Goal: Transaction & Acquisition: Download file/media

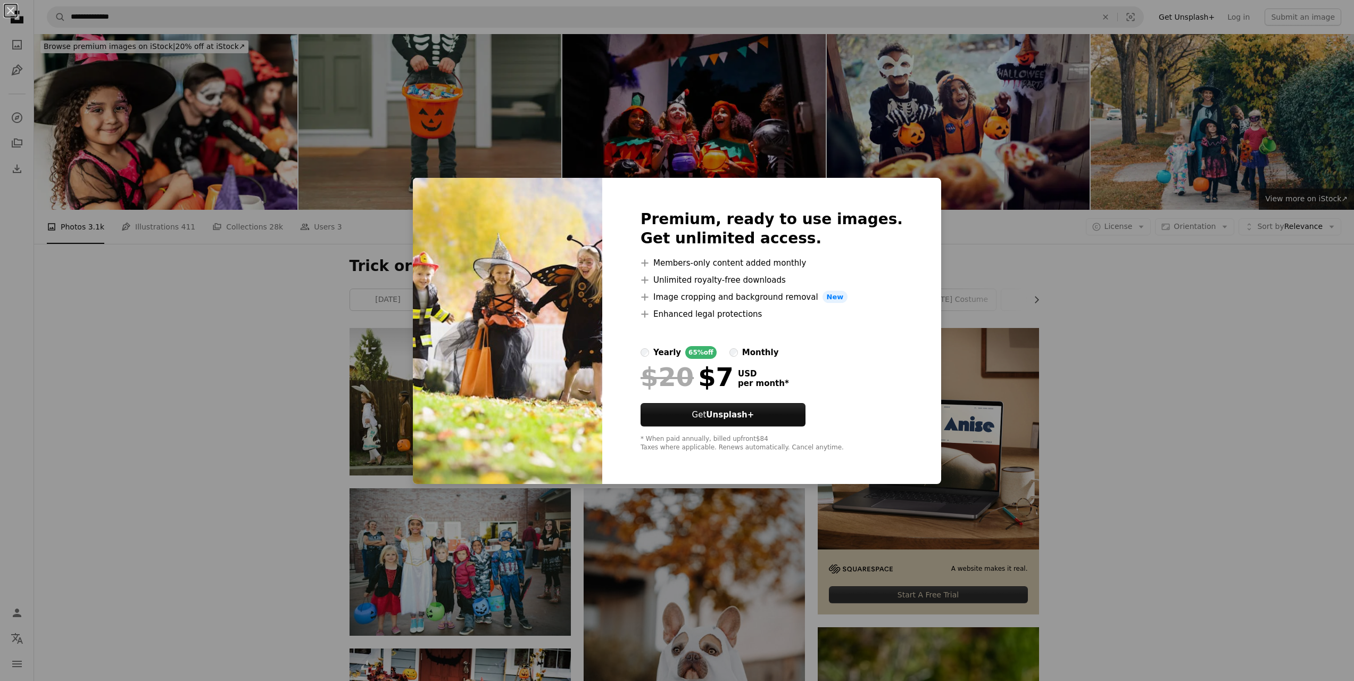
scroll to position [692, 0]
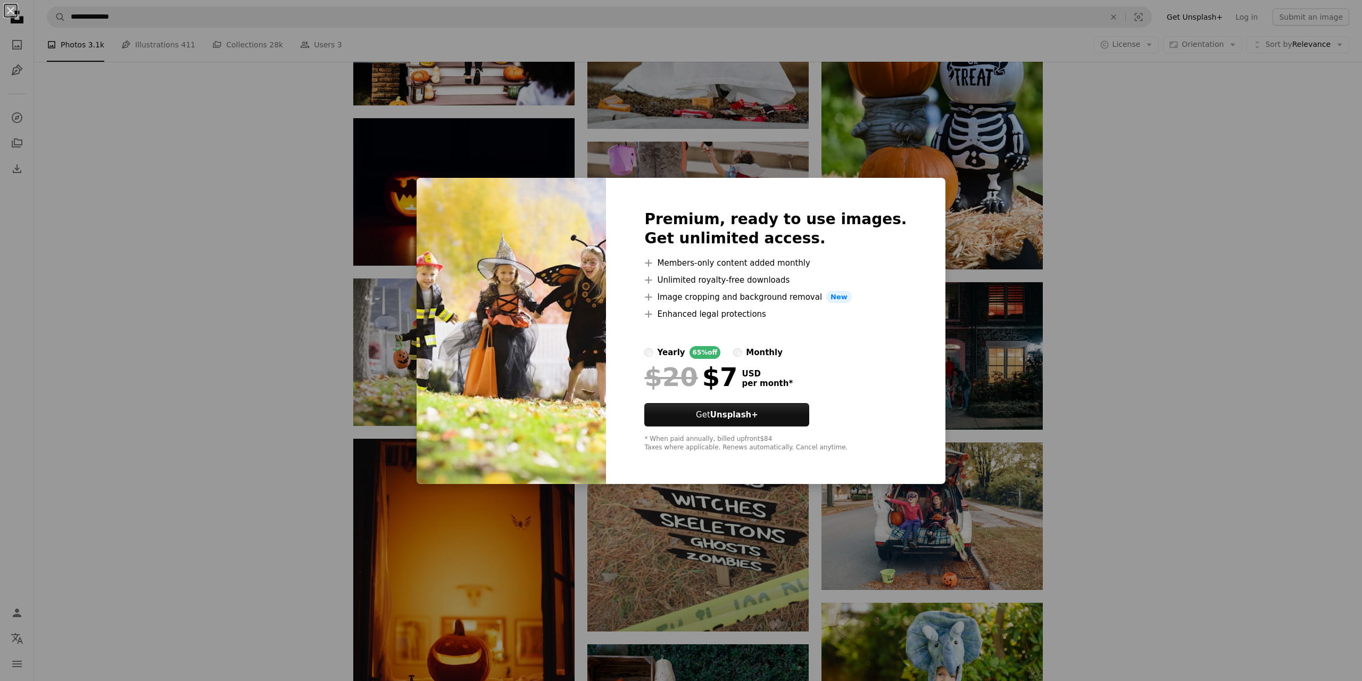
click at [1181, 416] on div "An X shape Premium, ready to use images. Get unlimited access. A plus sign Memb…" at bounding box center [681, 340] width 1362 height 681
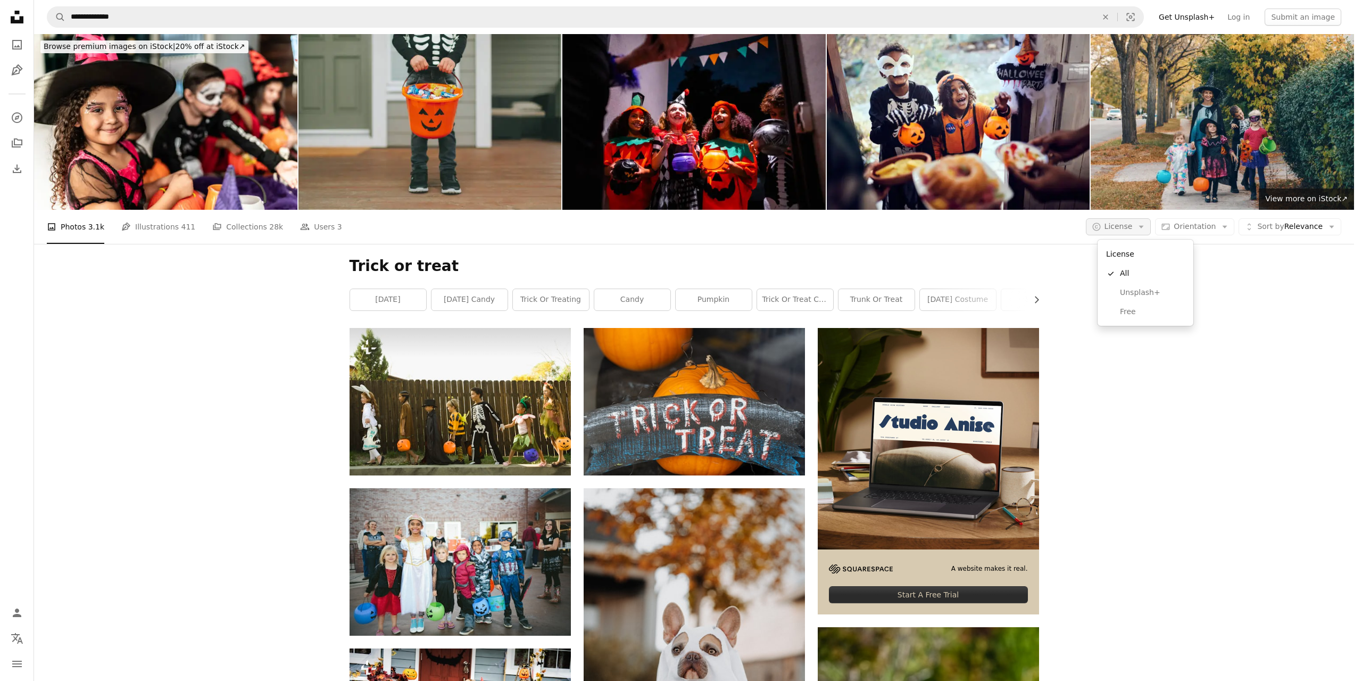
click at [1146, 230] on icon "Arrow down" at bounding box center [1142, 227] width 10 height 10
click at [1134, 314] on span "Free" at bounding box center [1152, 311] width 65 height 11
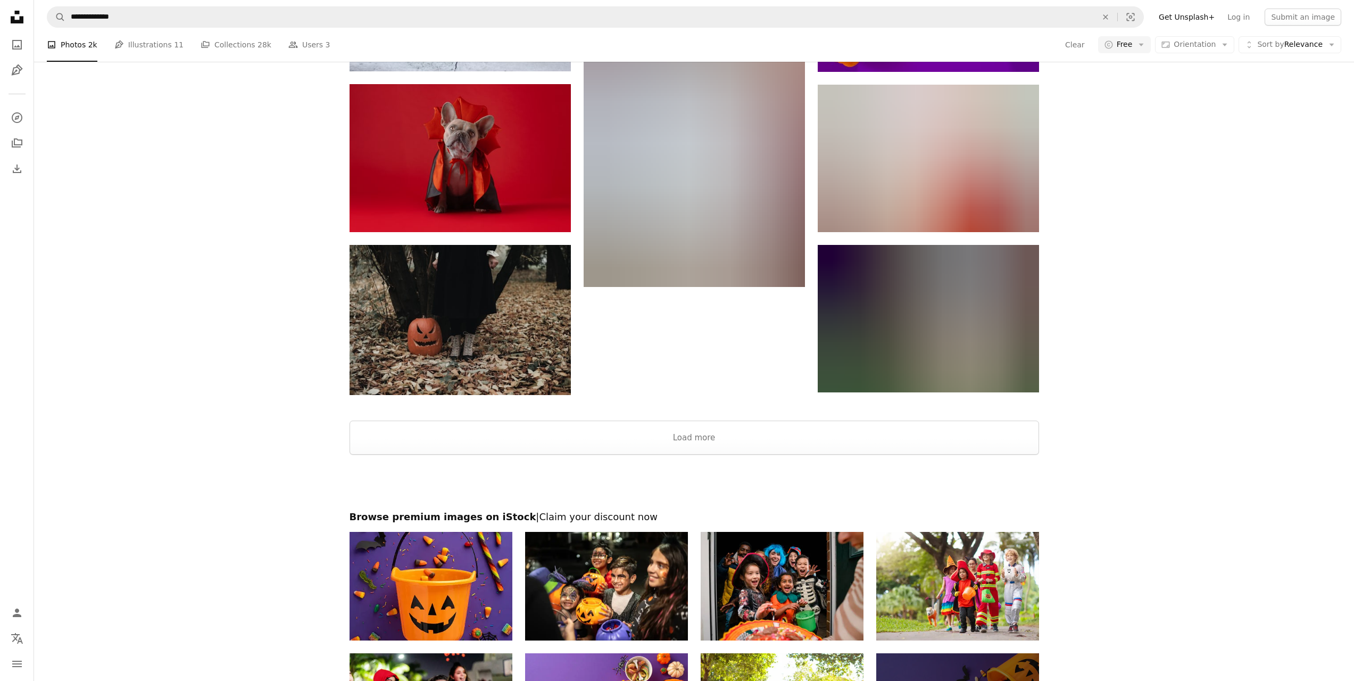
scroll to position [1543, 0]
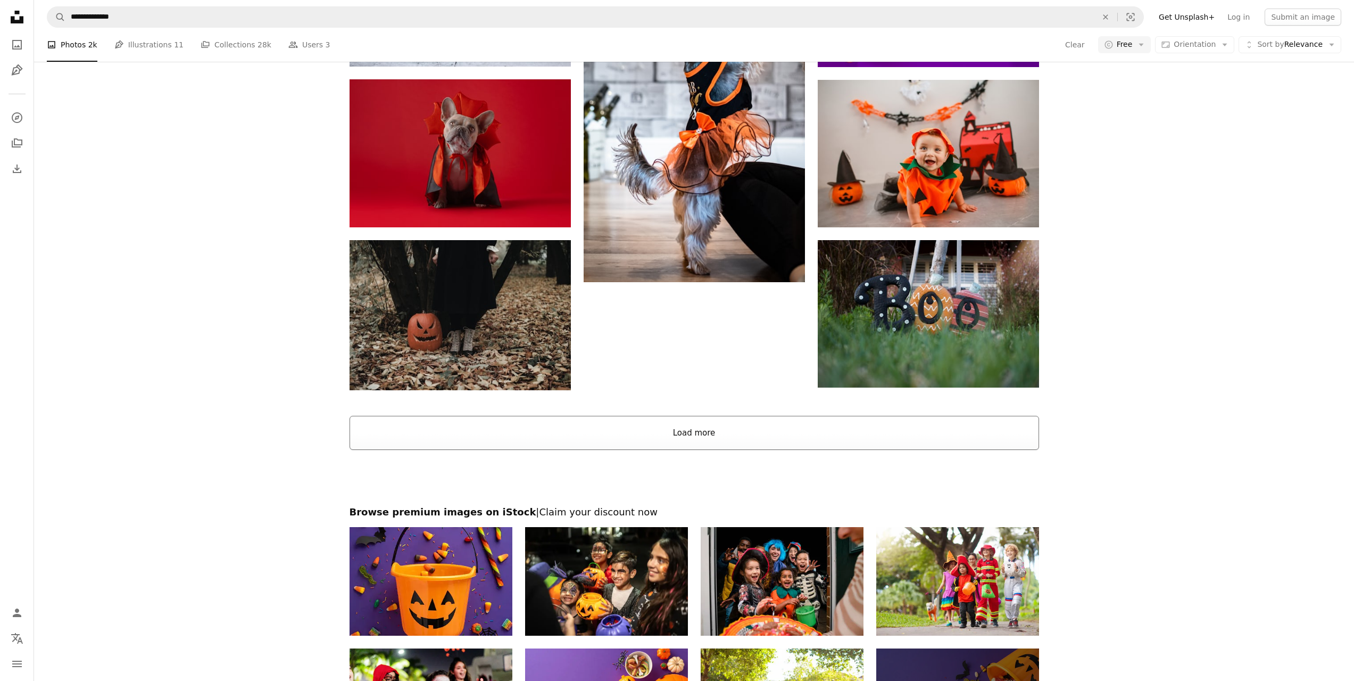
click at [709, 427] on button "Load more" at bounding box center [695, 433] width 690 height 34
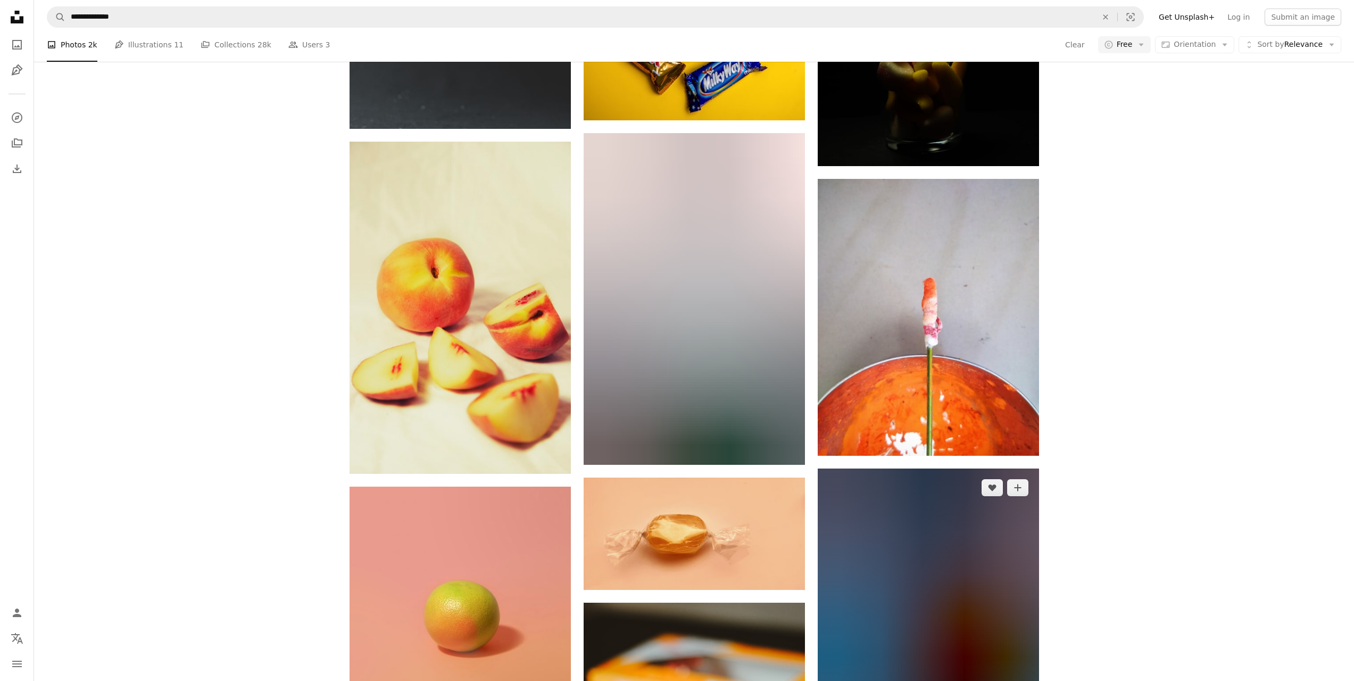
scroll to position [23518, 0]
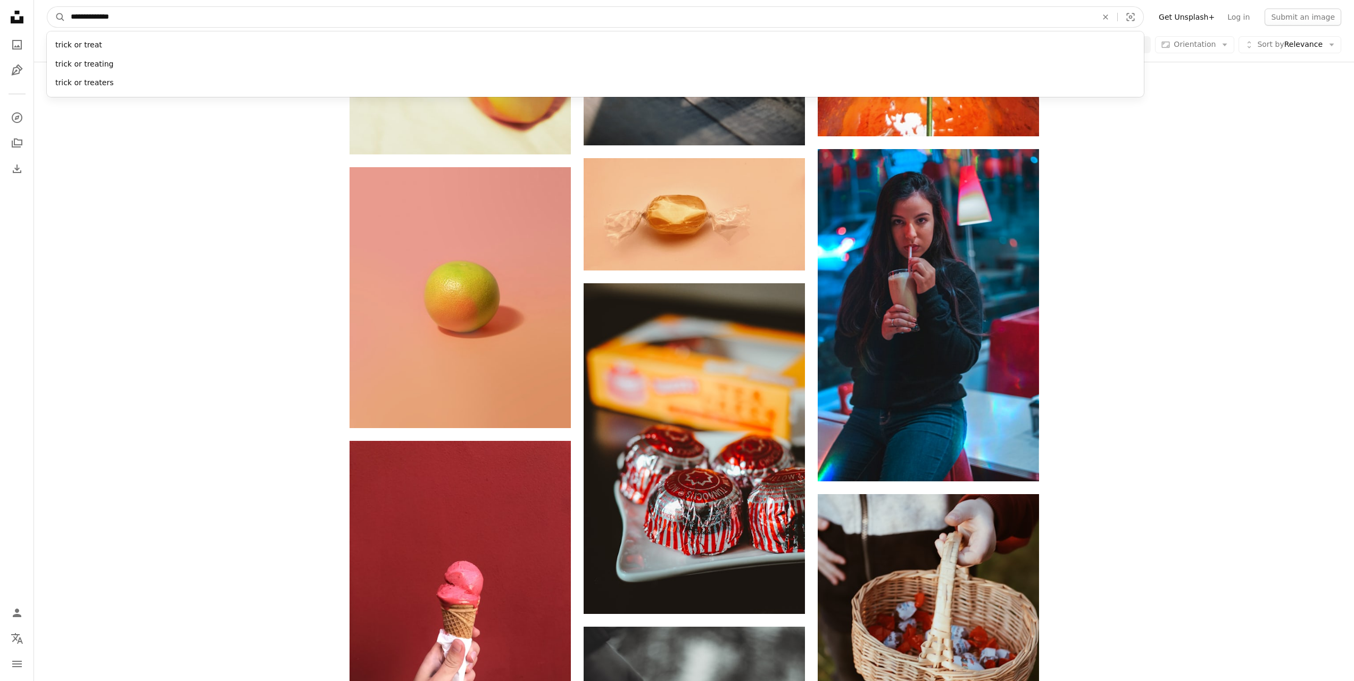
drag, startPoint x: 129, startPoint y: 12, endPoint x: 26, endPoint y: 23, distance: 103.9
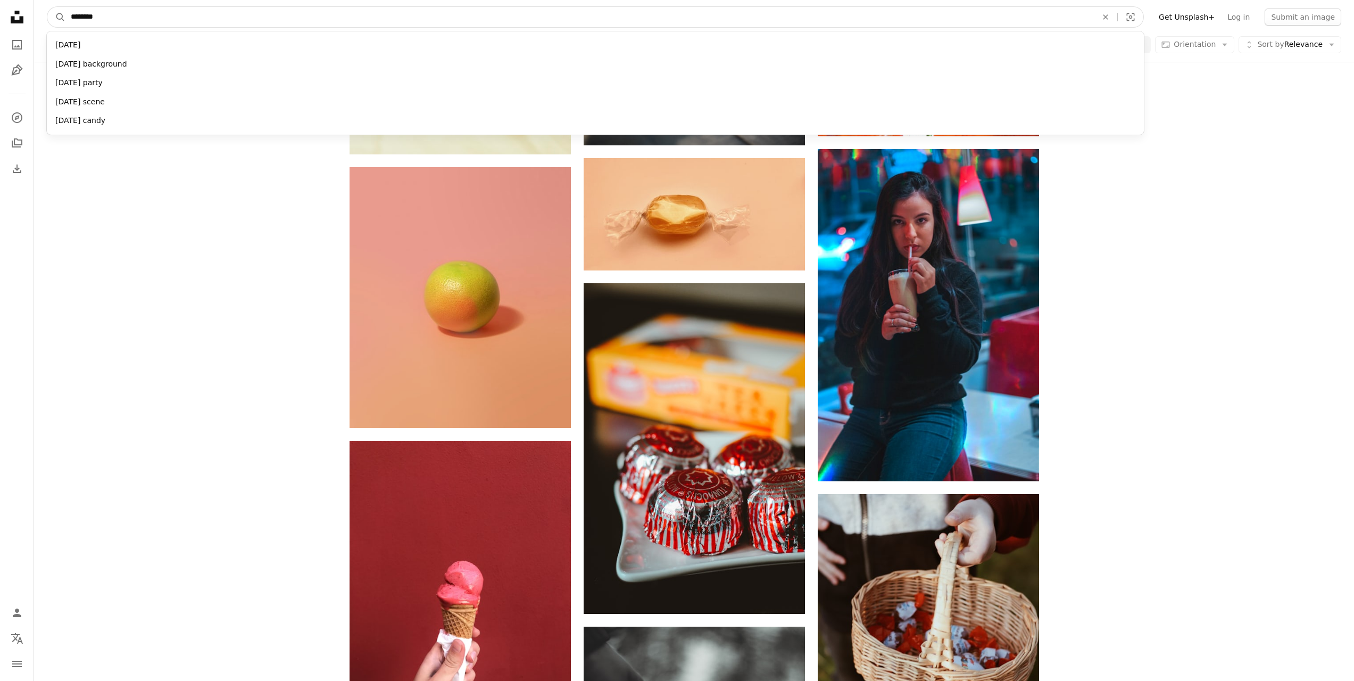
type input "*********"
click button "A magnifying glass" at bounding box center [56, 17] width 18 height 20
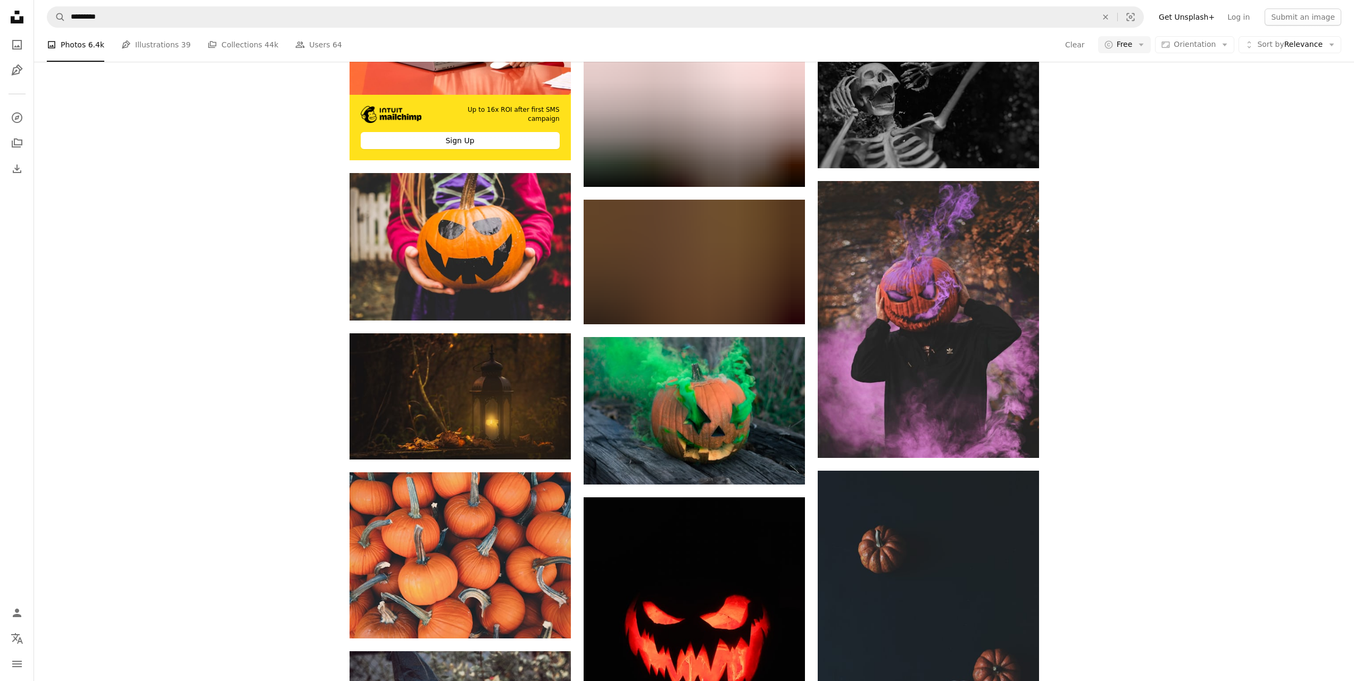
scroll to position [2288, 0]
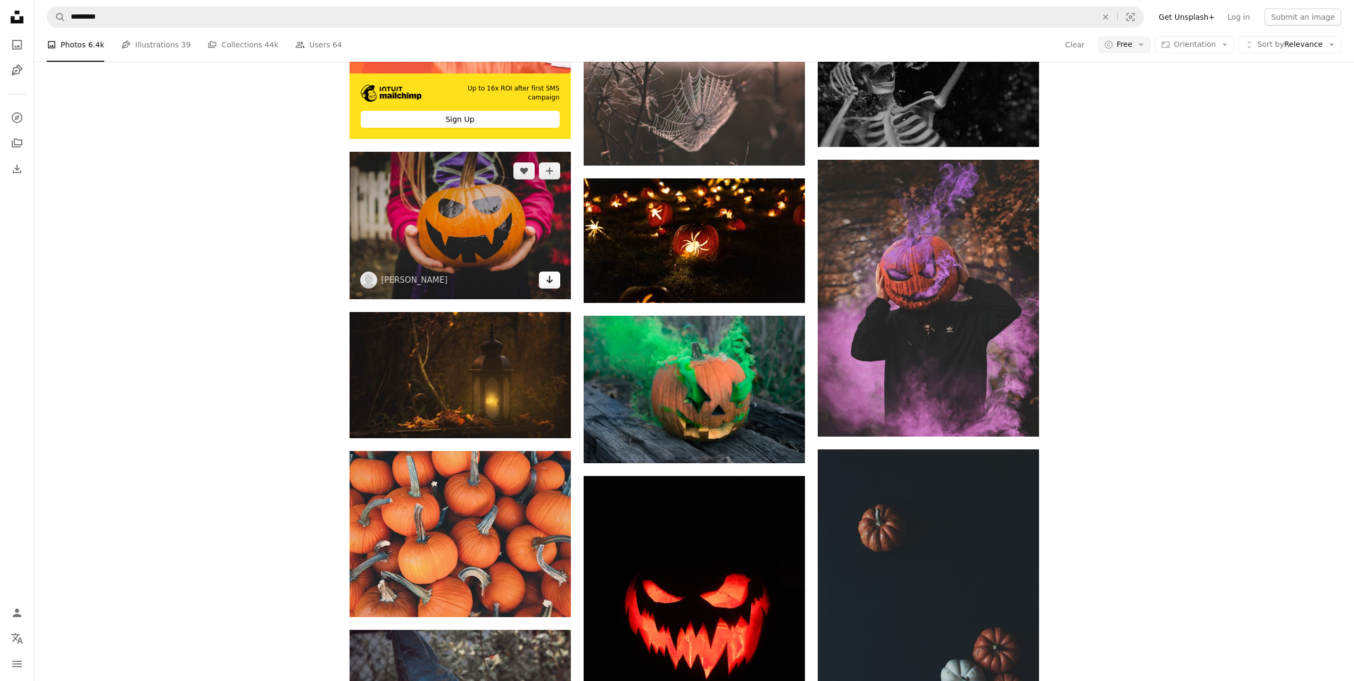
click at [552, 282] on icon "Arrow pointing down" at bounding box center [549, 279] width 9 height 13
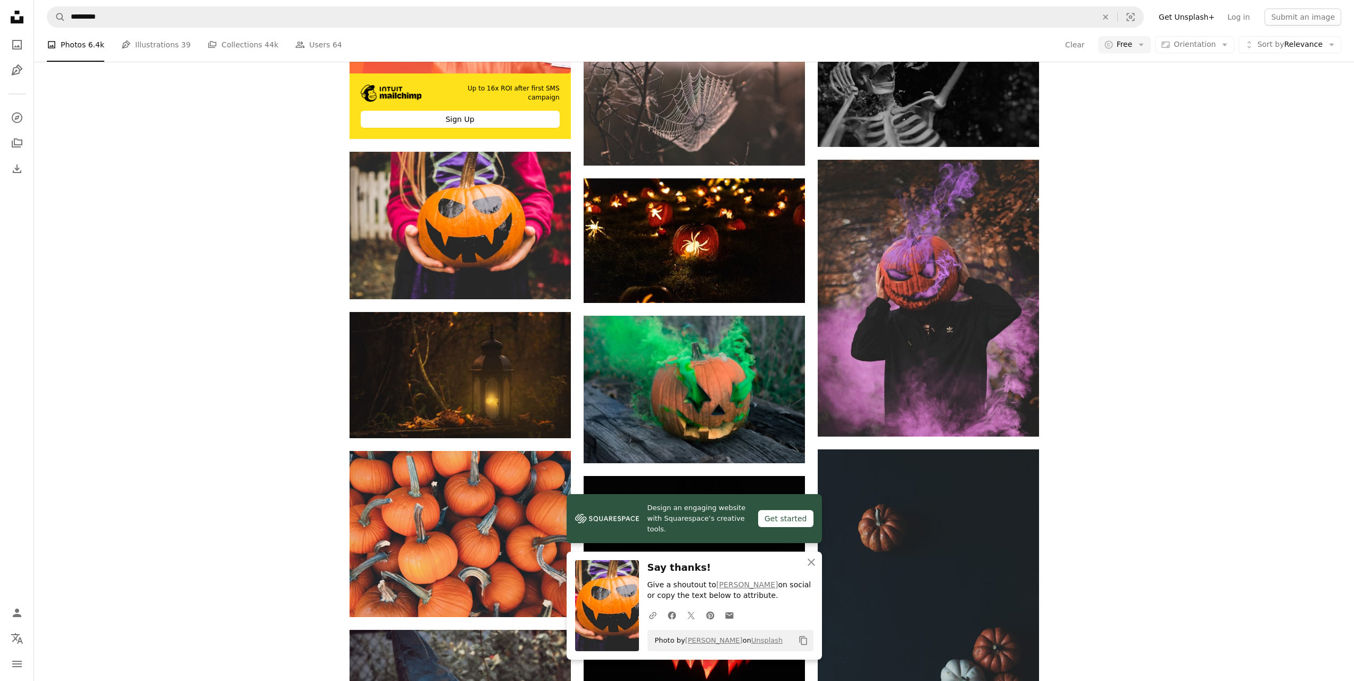
click at [160, 333] on div "A heart A plus sign [PERSON_NAME] Arrow pointing down A heart A plus sign [PERS…" at bounding box center [694, 409] width 1320 height 4739
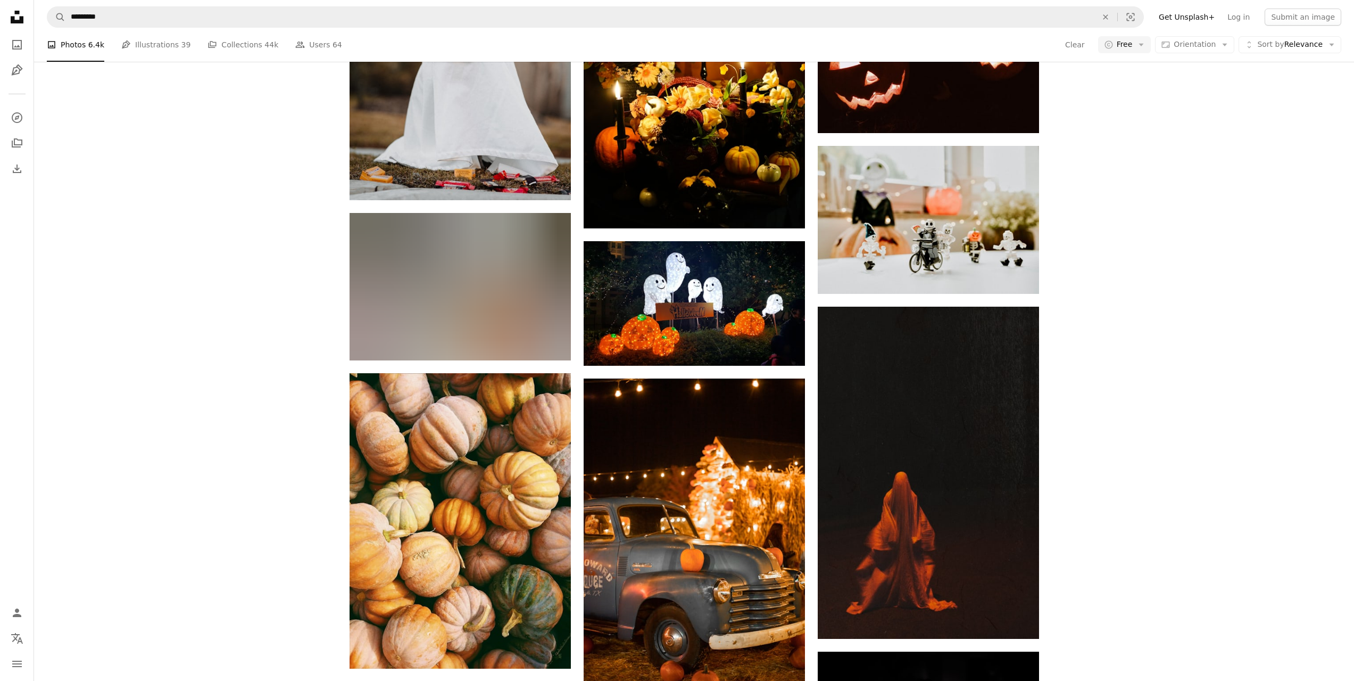
scroll to position [6545, 0]
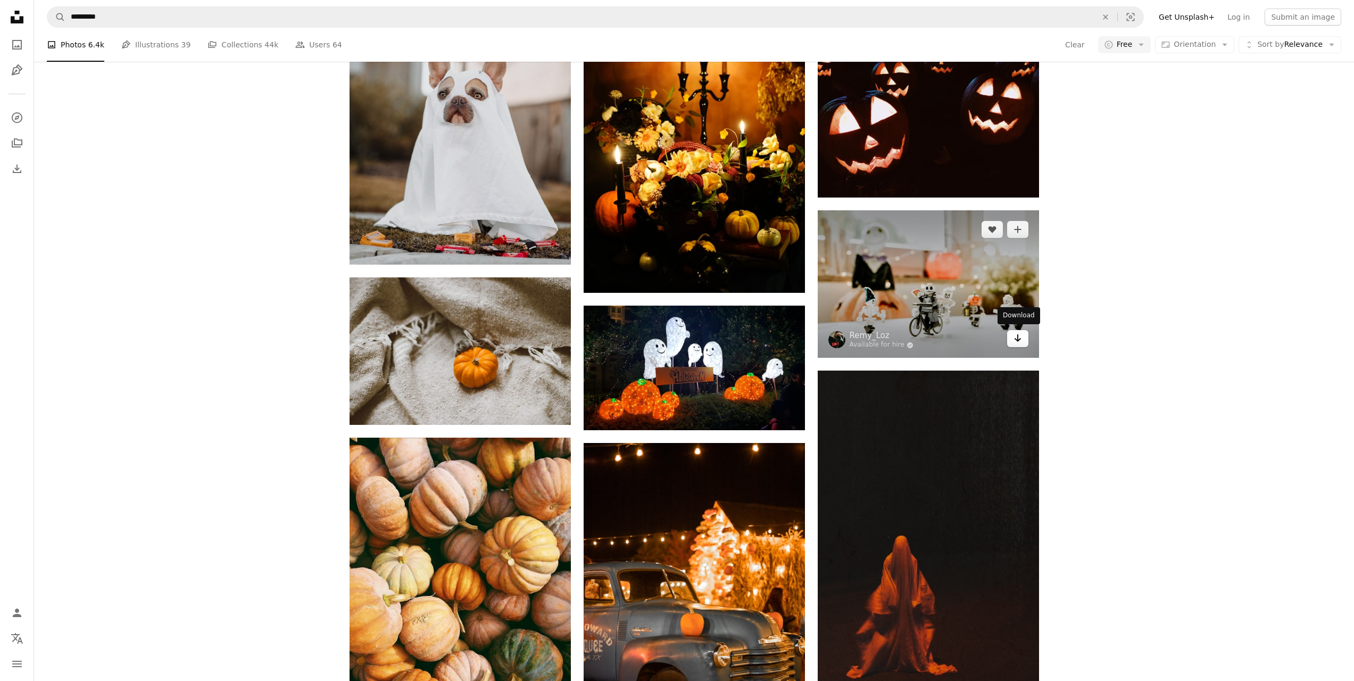
click at [1023, 338] on link "Arrow pointing down" at bounding box center [1017, 338] width 21 height 17
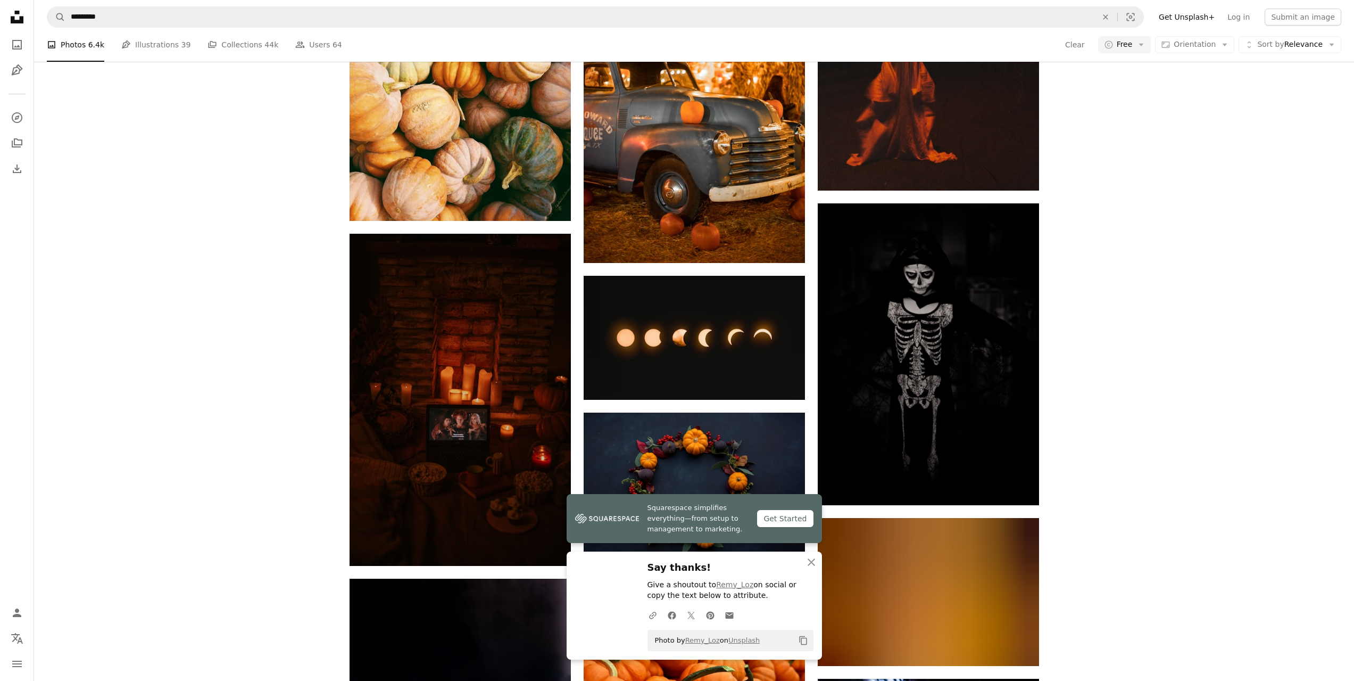
scroll to position [7130, 0]
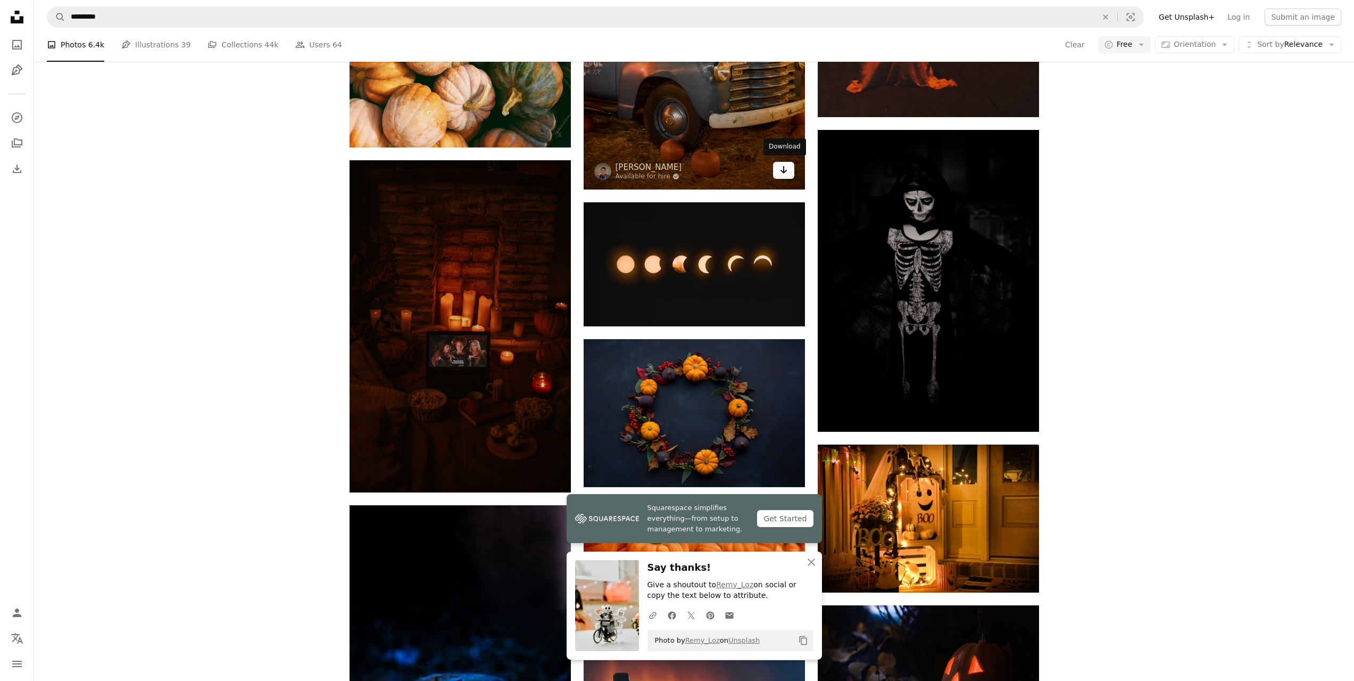
click at [782, 172] on icon "Arrow pointing down" at bounding box center [784, 169] width 9 height 13
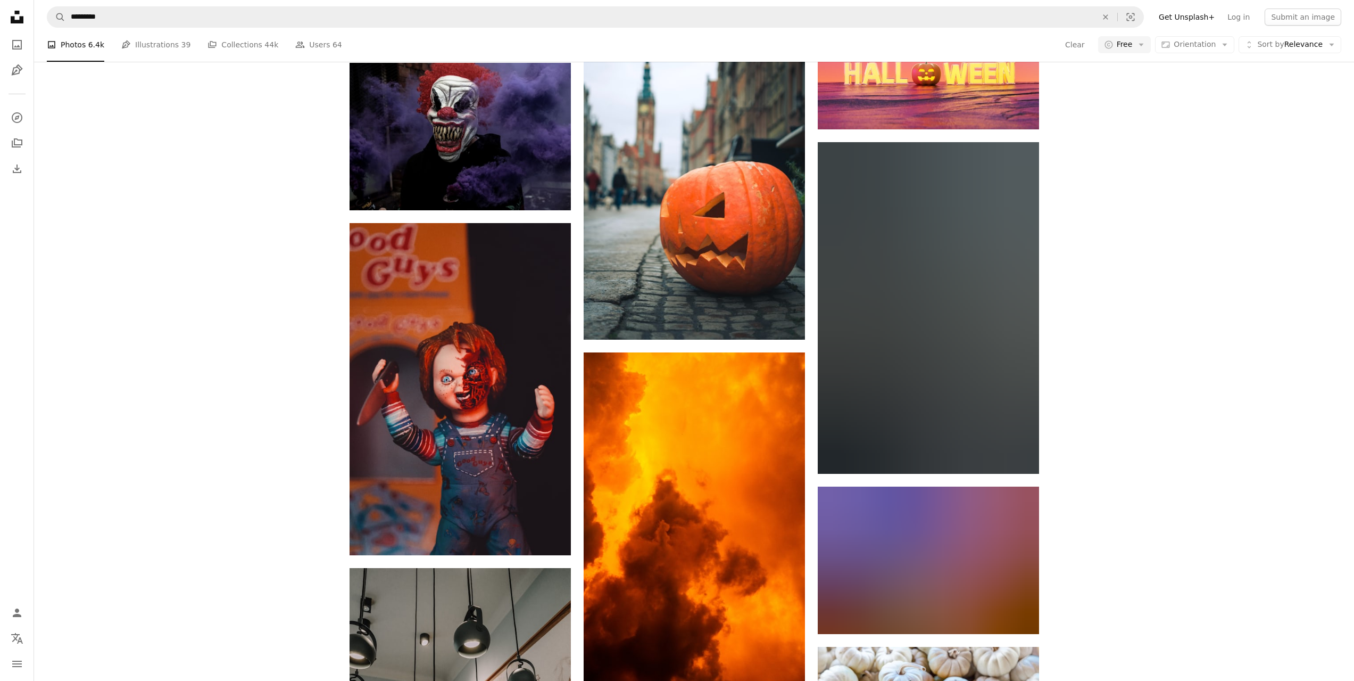
scroll to position [19687, 0]
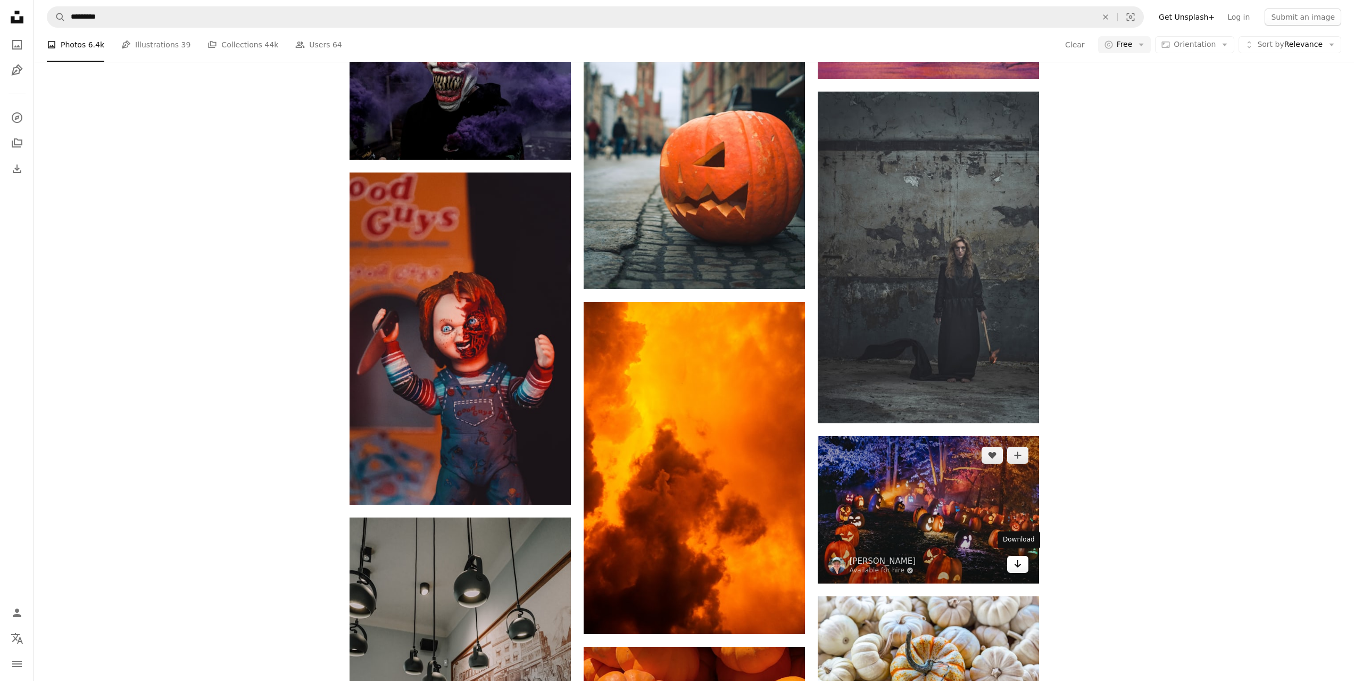
click at [1022, 563] on link "Arrow pointing down" at bounding box center [1017, 563] width 21 height 17
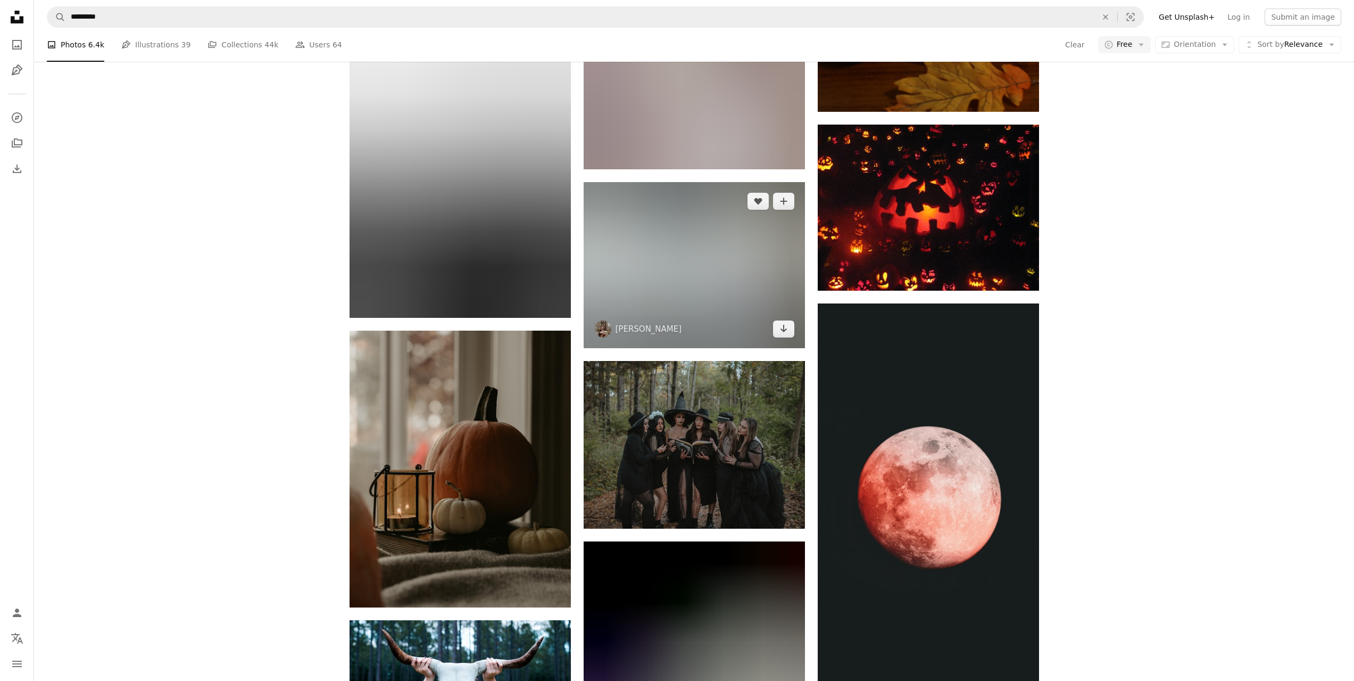
scroll to position [29318, 0]
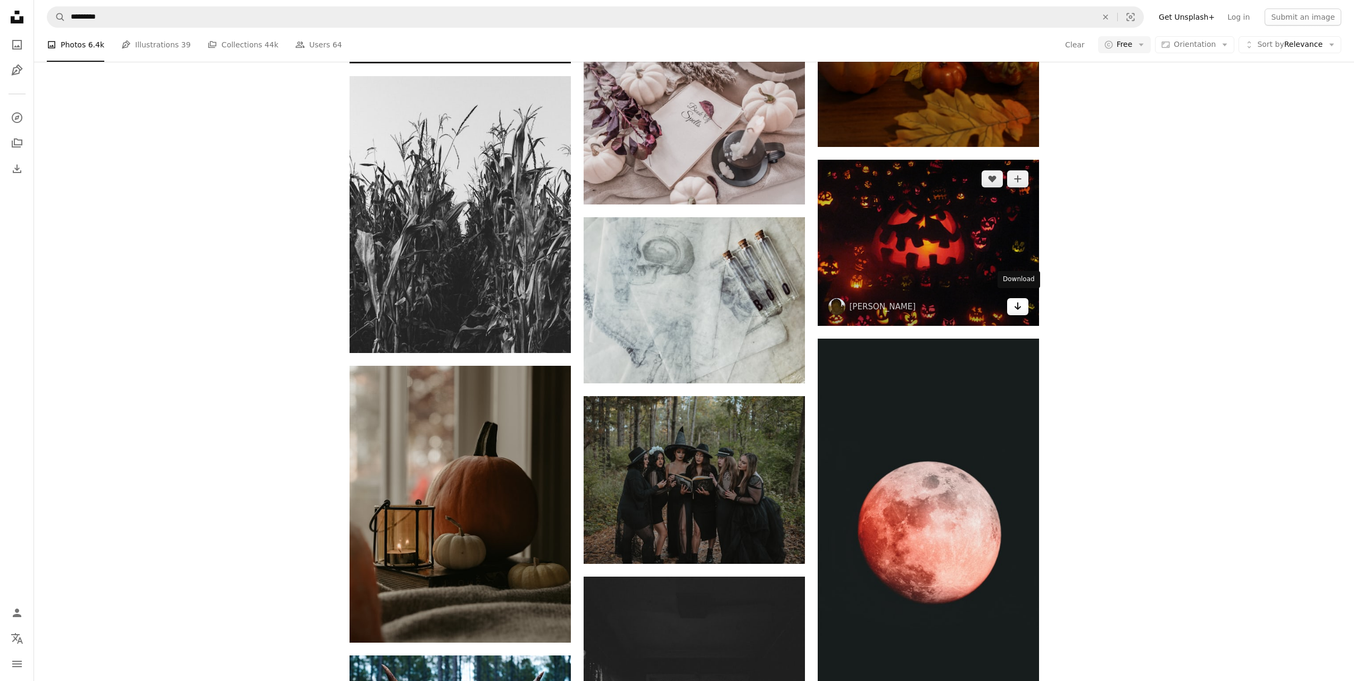
click at [1017, 306] on icon "Arrow pointing down" at bounding box center [1018, 306] width 9 height 13
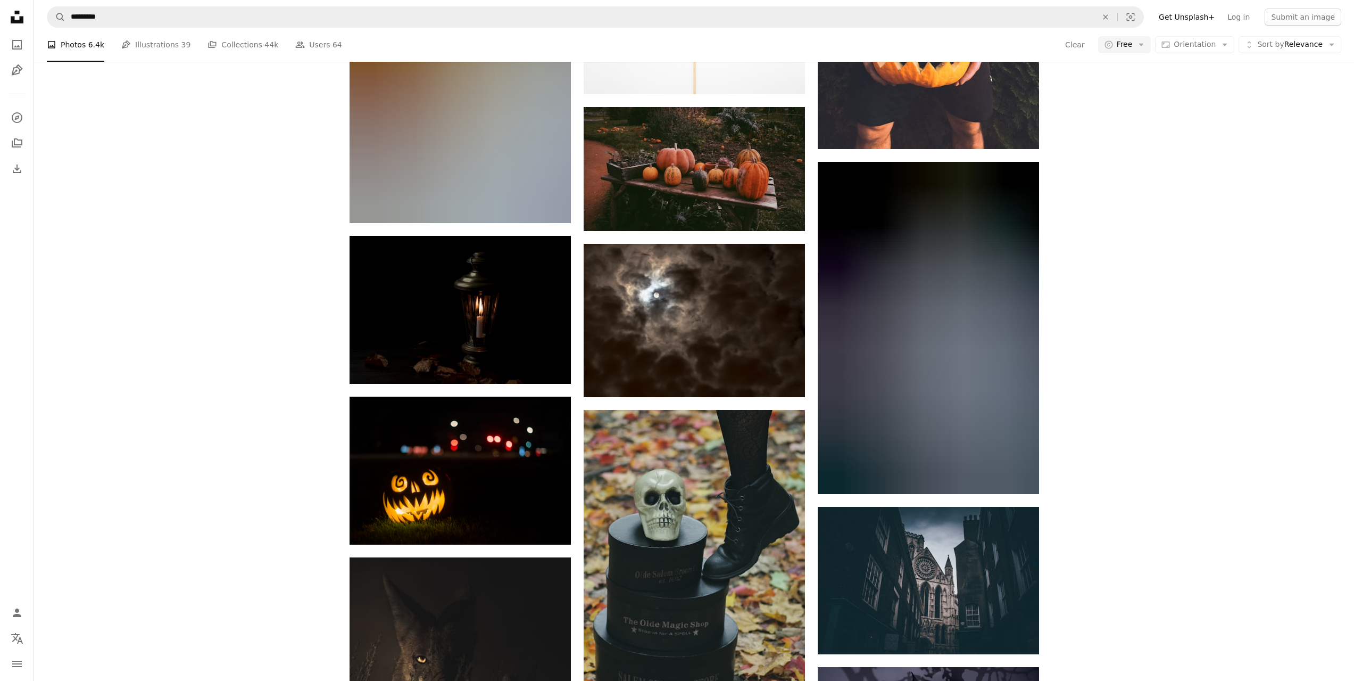
scroll to position [30755, 0]
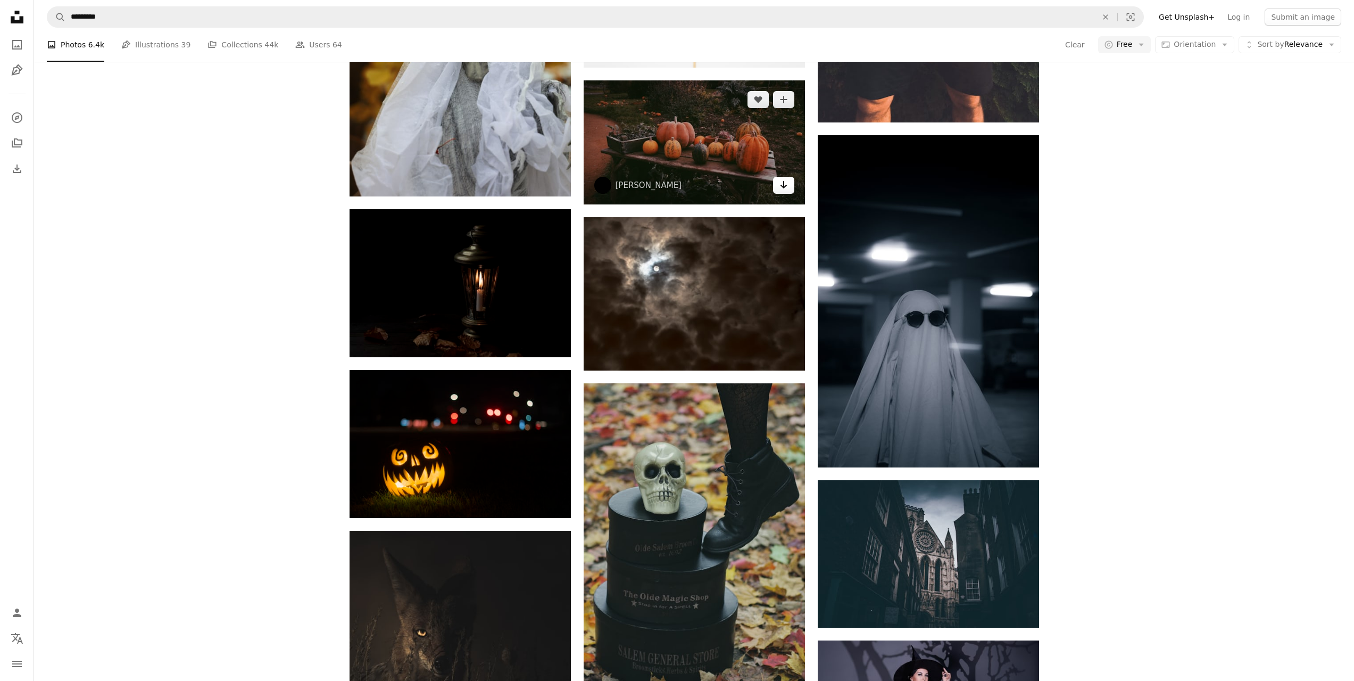
click at [782, 178] on icon "Arrow pointing down" at bounding box center [784, 184] width 9 height 13
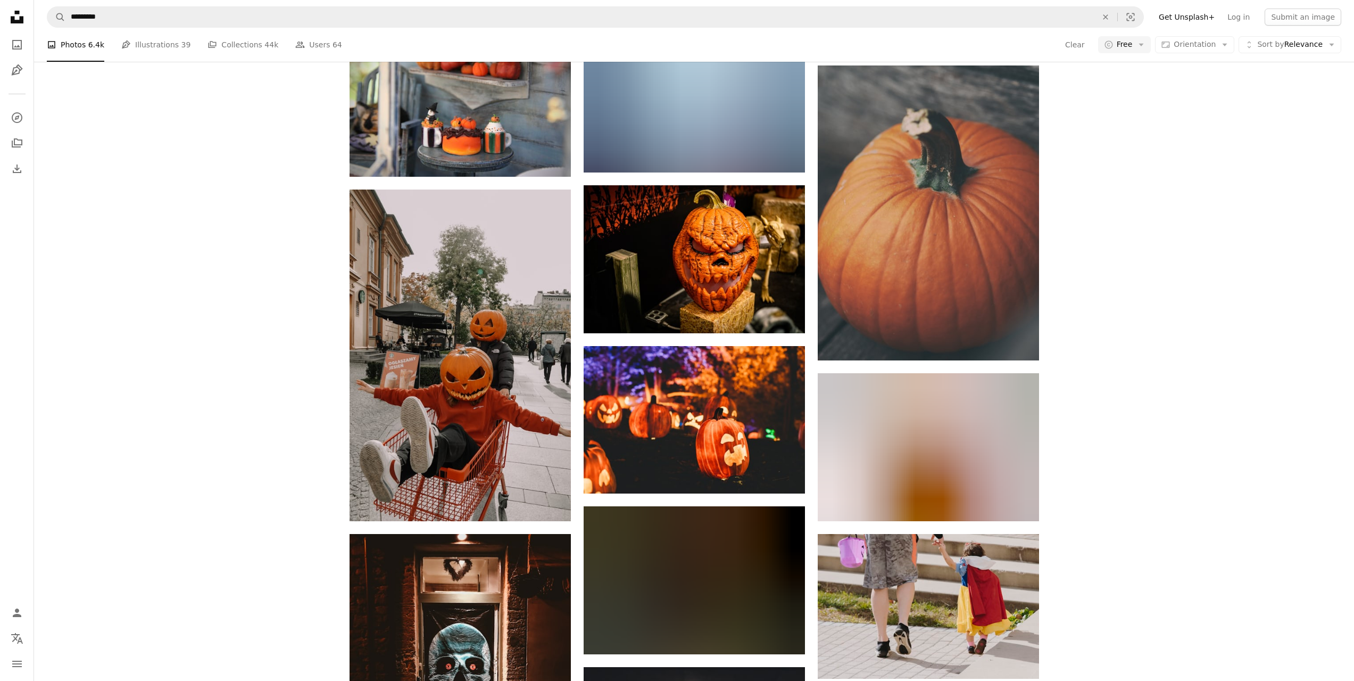
scroll to position [32989, 0]
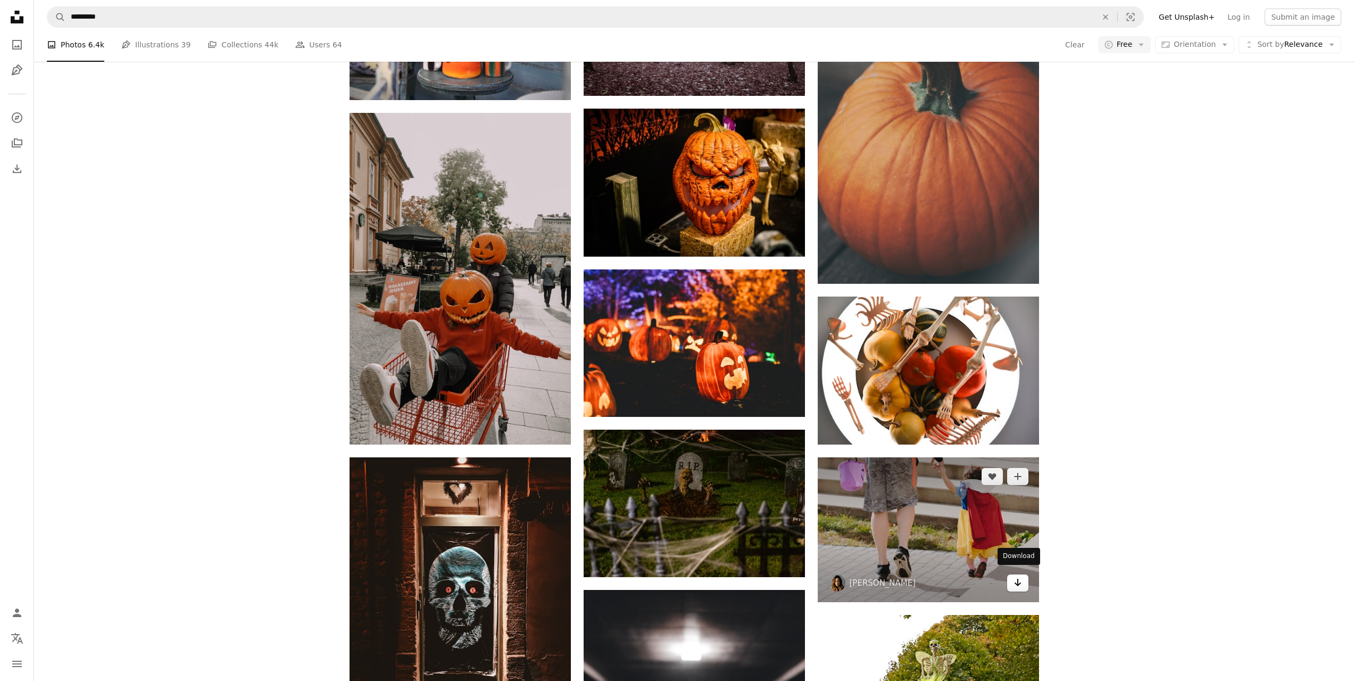
click at [1021, 576] on icon "Arrow pointing down" at bounding box center [1018, 582] width 9 height 13
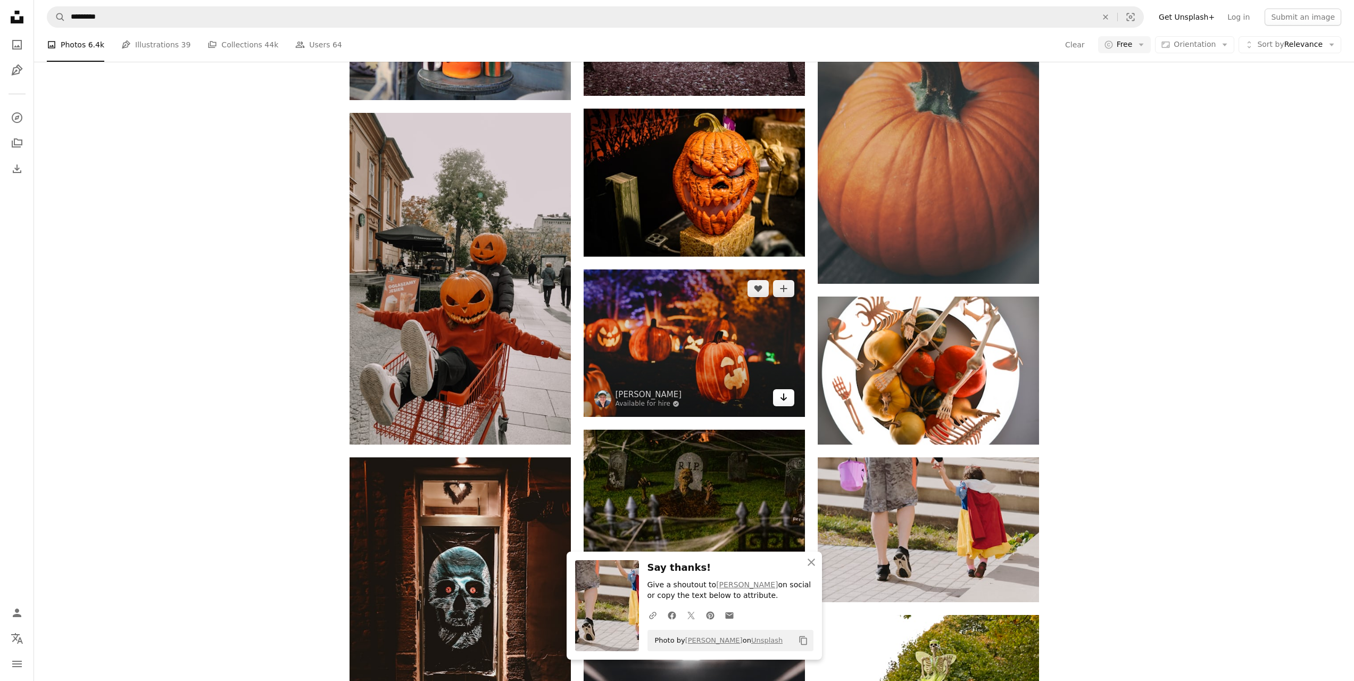
click at [792, 389] on link "Arrow pointing down" at bounding box center [783, 397] width 21 height 17
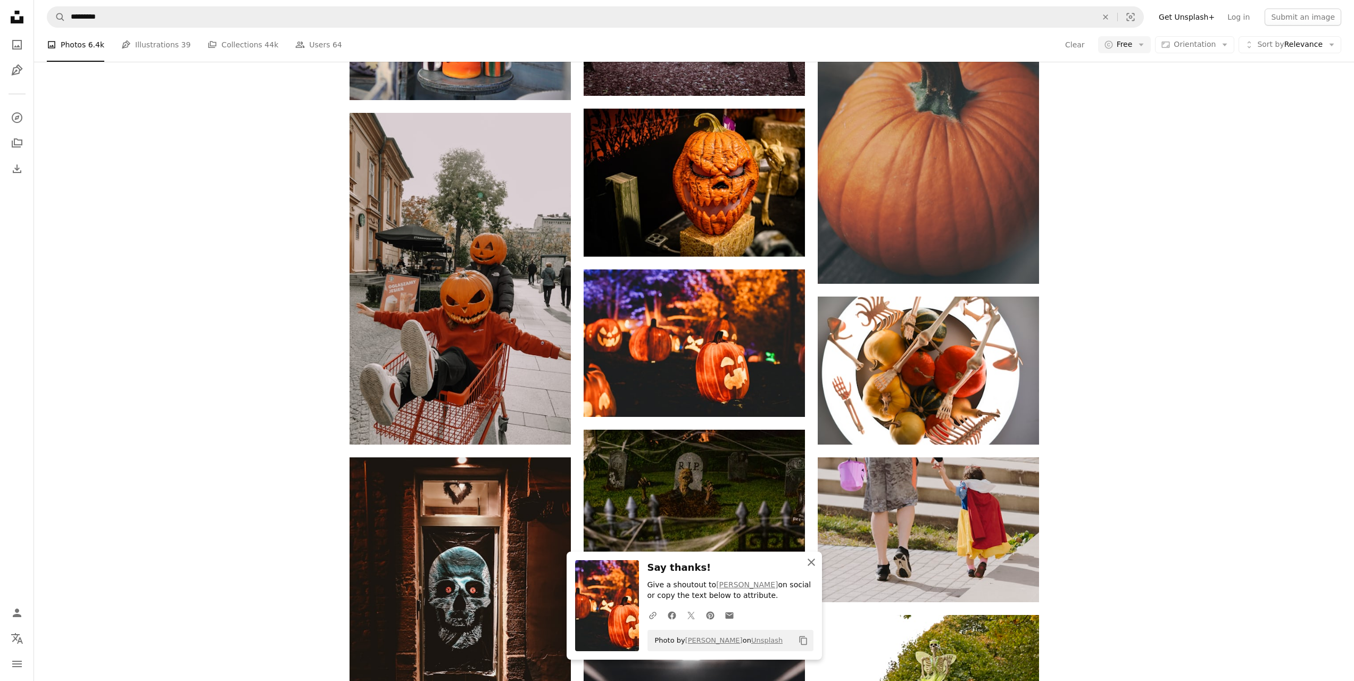
click at [815, 561] on icon "An X shape" at bounding box center [811, 561] width 13 height 13
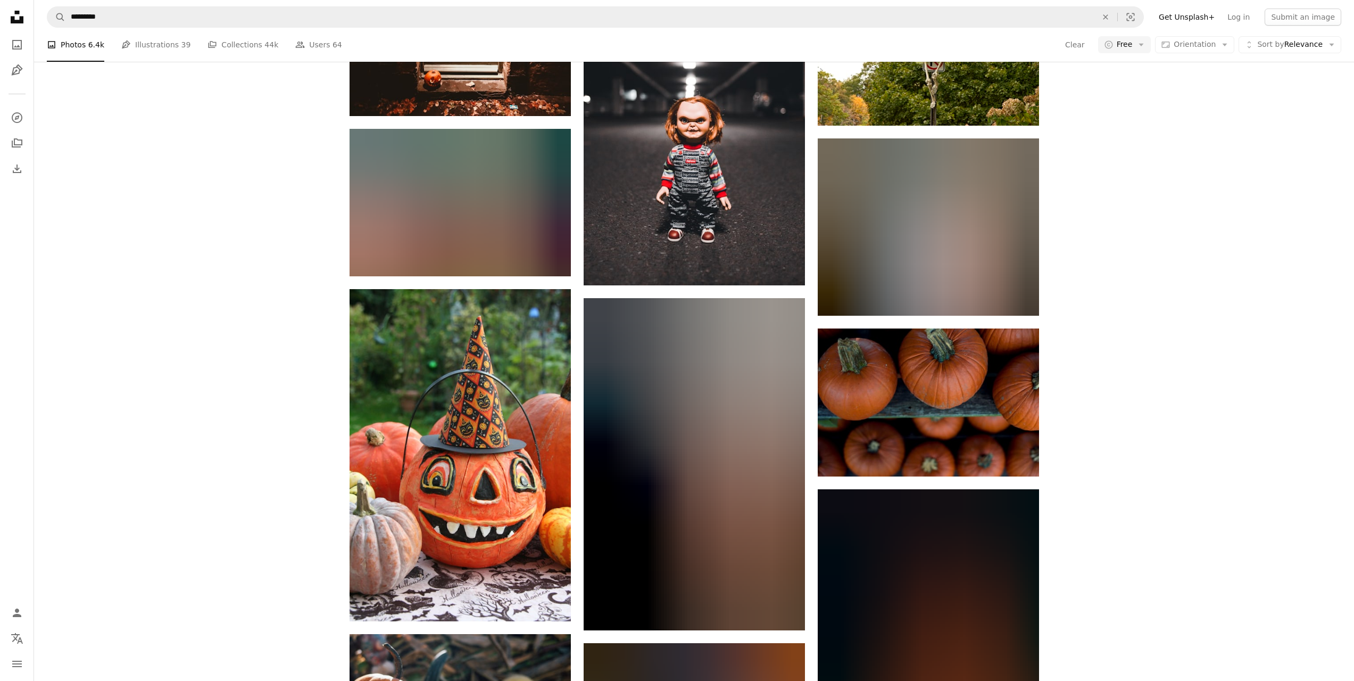
scroll to position [33681, 0]
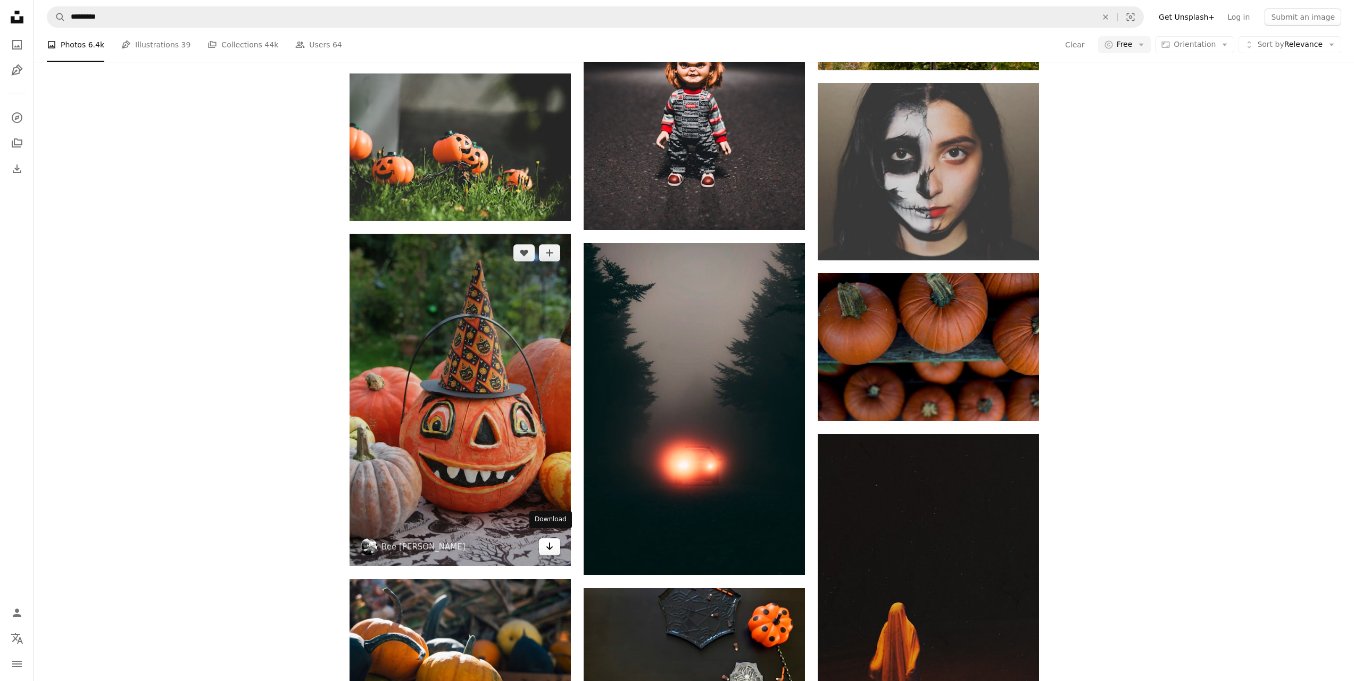
click at [554, 546] on link "Arrow pointing down" at bounding box center [549, 546] width 21 height 17
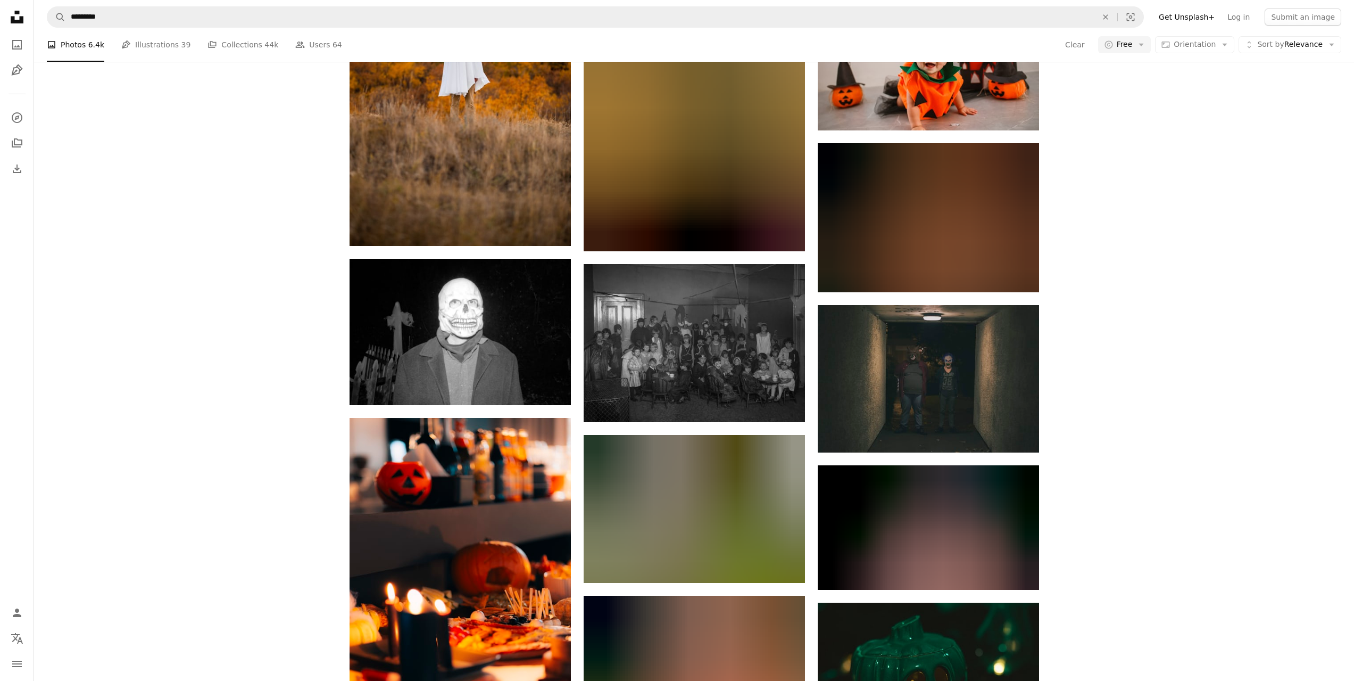
scroll to position [35331, 0]
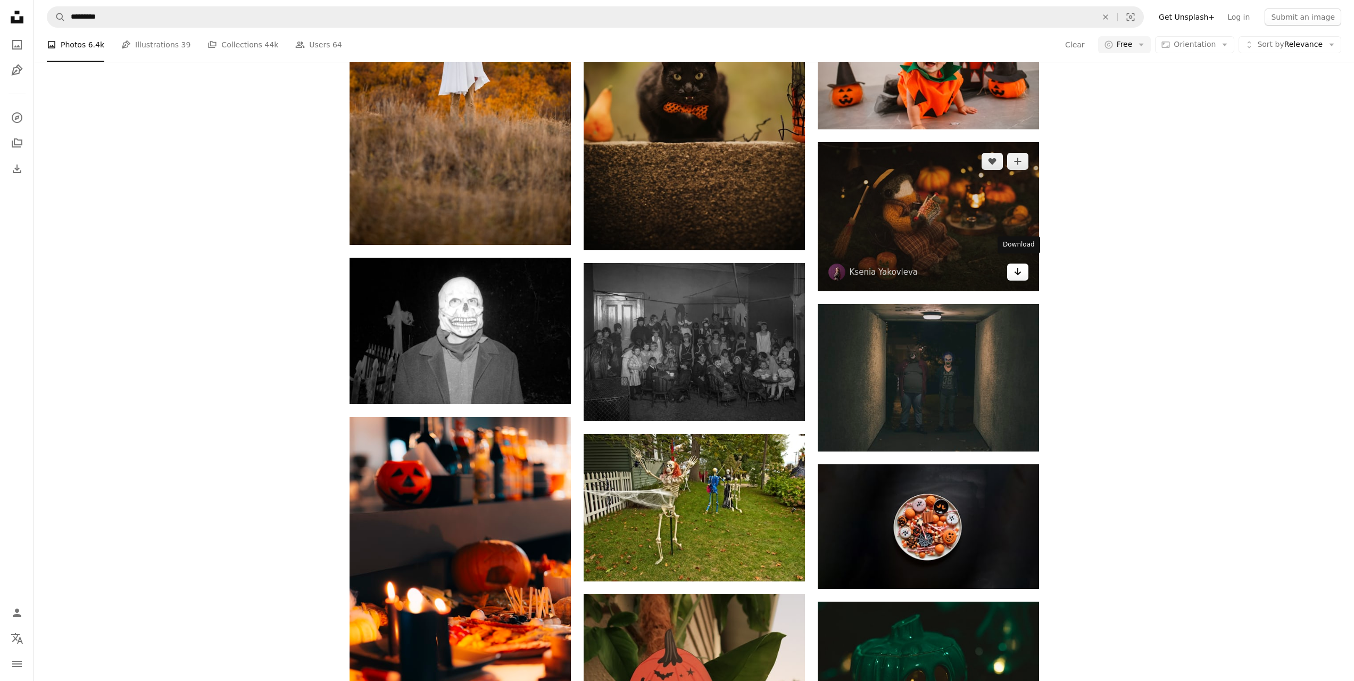
click at [1015, 268] on icon "Arrow pointing down" at bounding box center [1018, 271] width 9 height 13
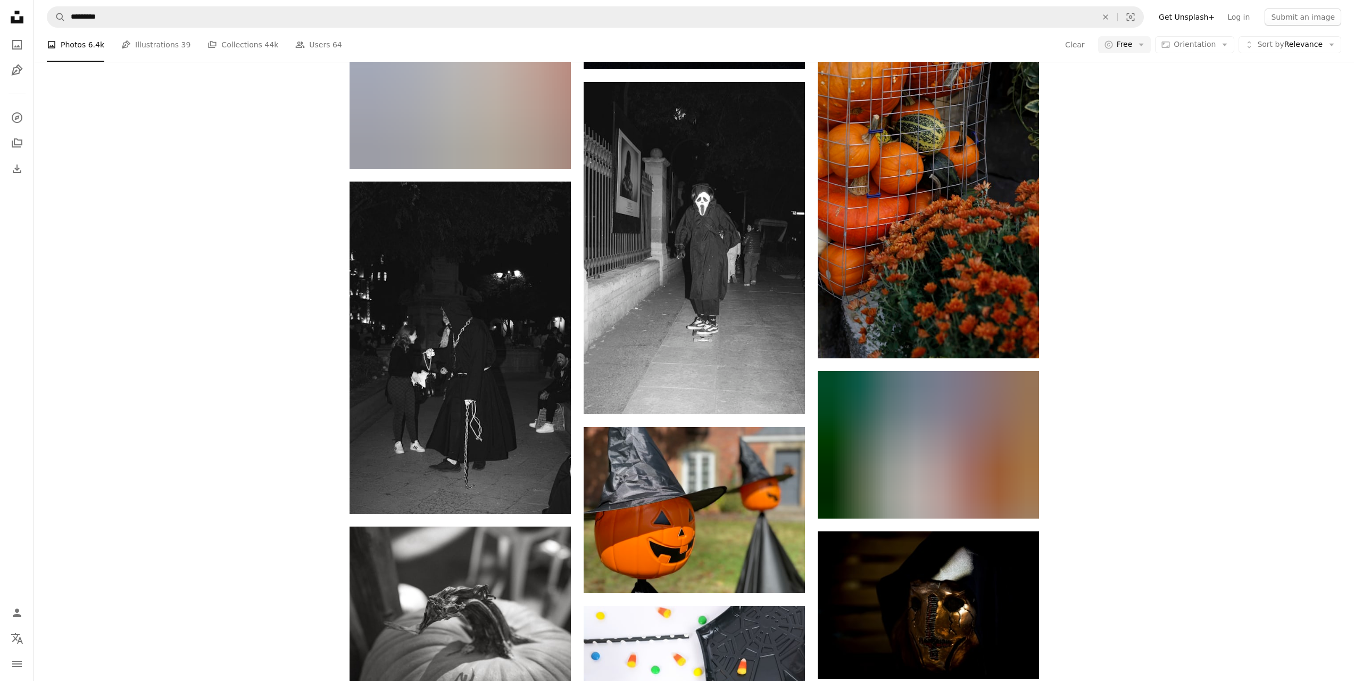
scroll to position [40279, 0]
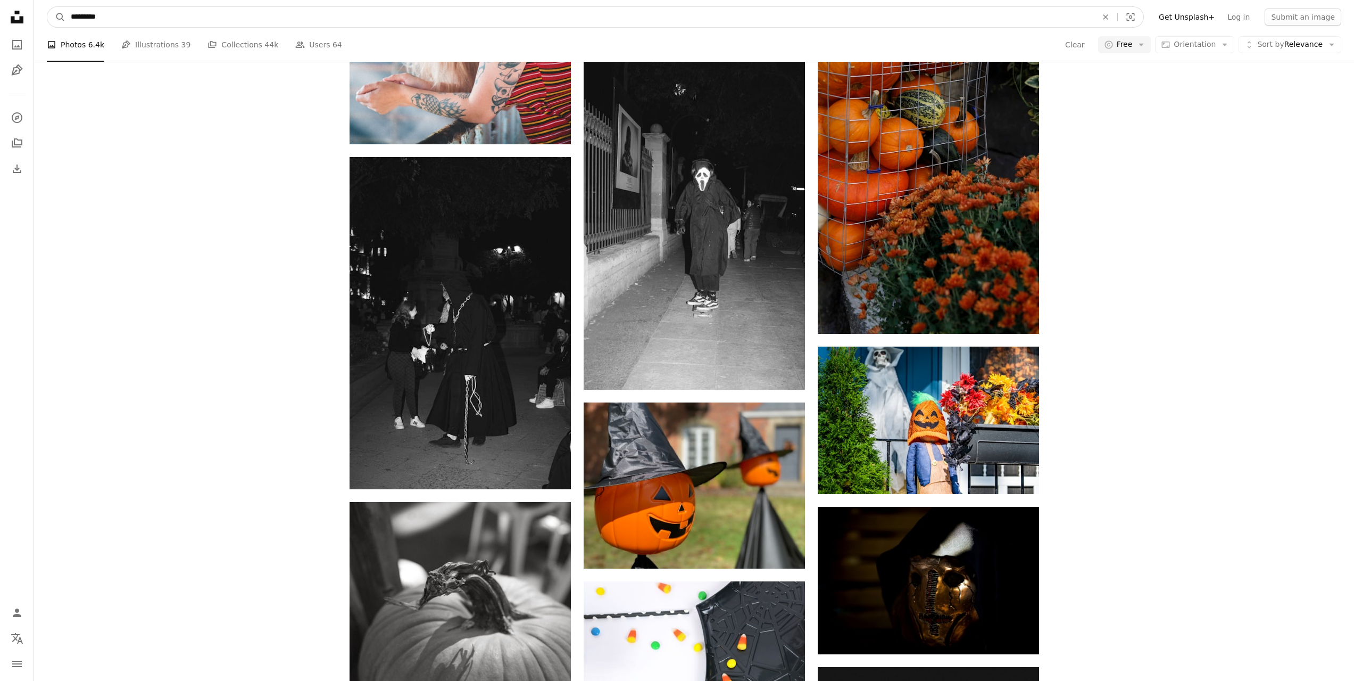
click at [70, 16] on input "*********" at bounding box center [579, 17] width 1029 height 20
type input "**********"
click button "A magnifying glass" at bounding box center [56, 17] width 18 height 20
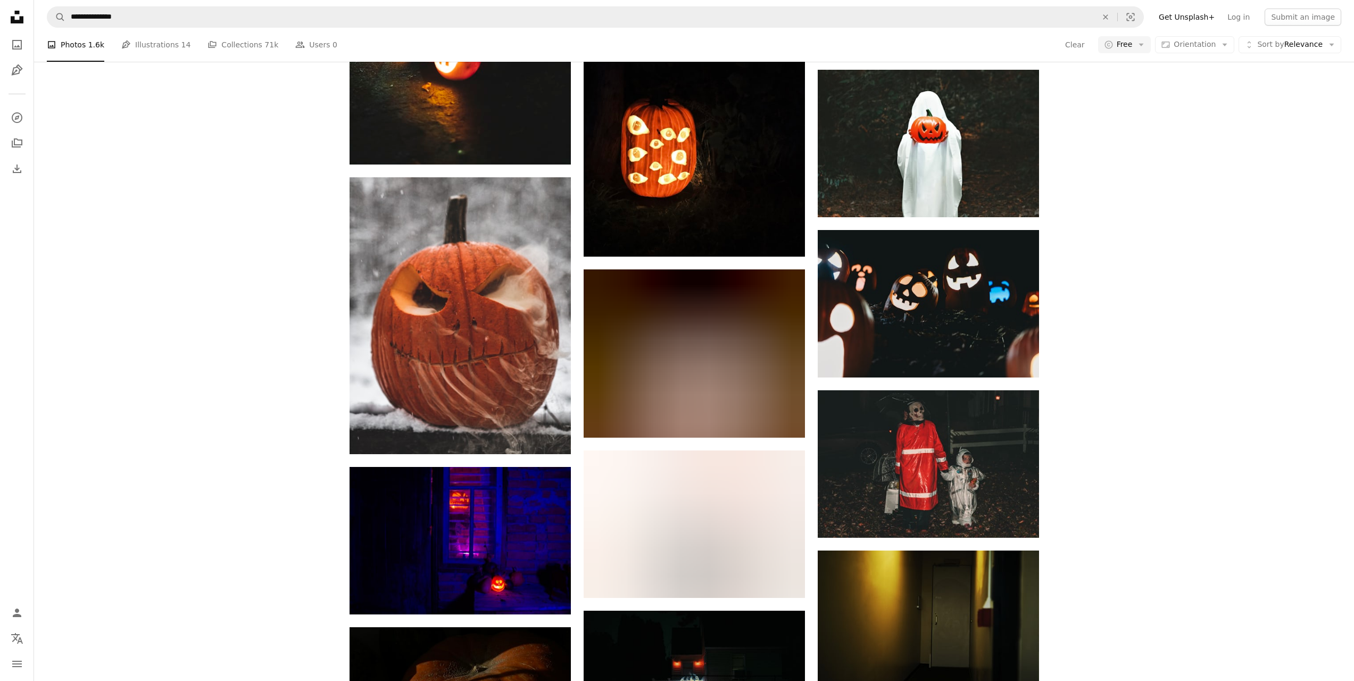
scroll to position [11387, 0]
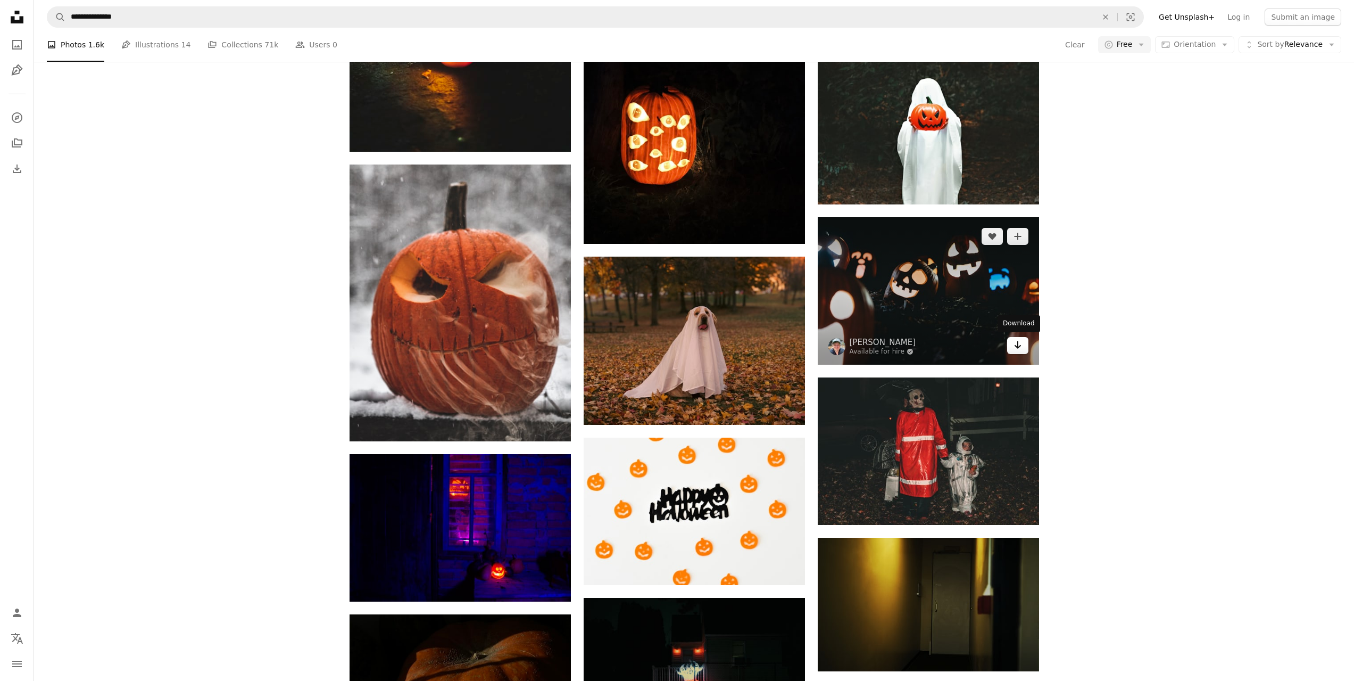
click at [1018, 350] on icon "Arrow pointing down" at bounding box center [1018, 344] width 9 height 13
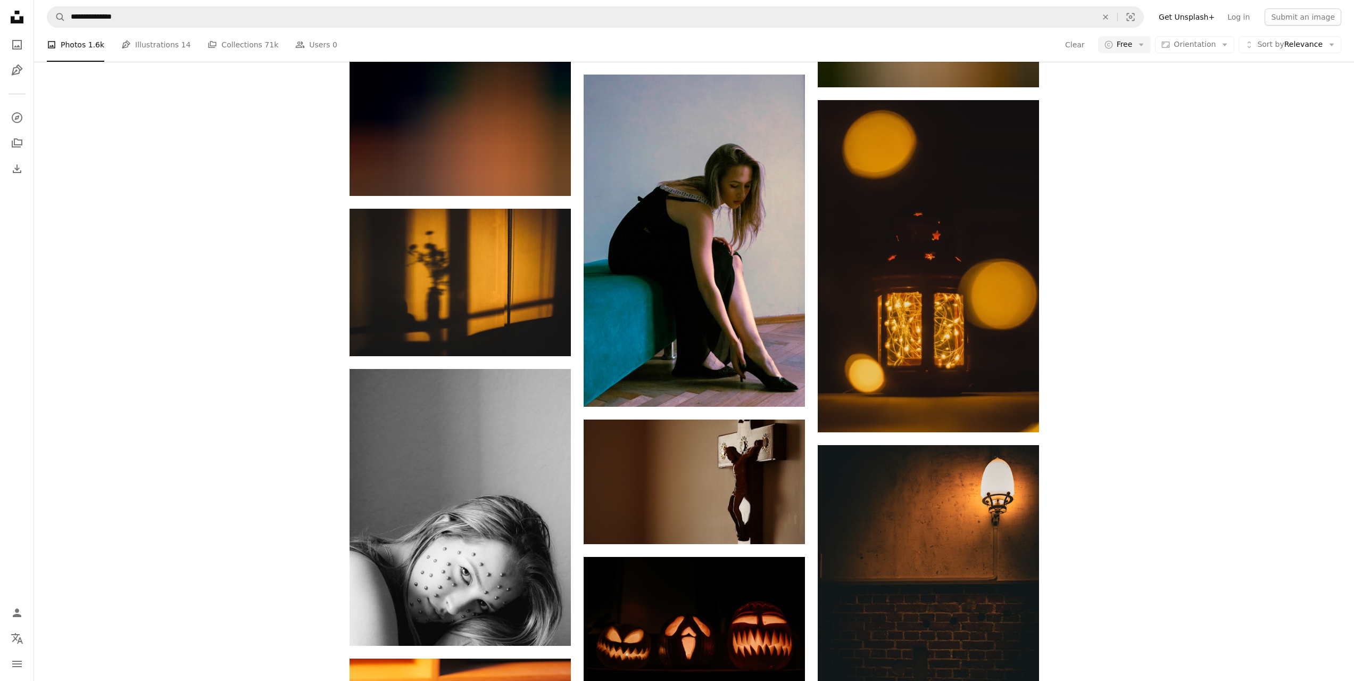
scroll to position [12930, 0]
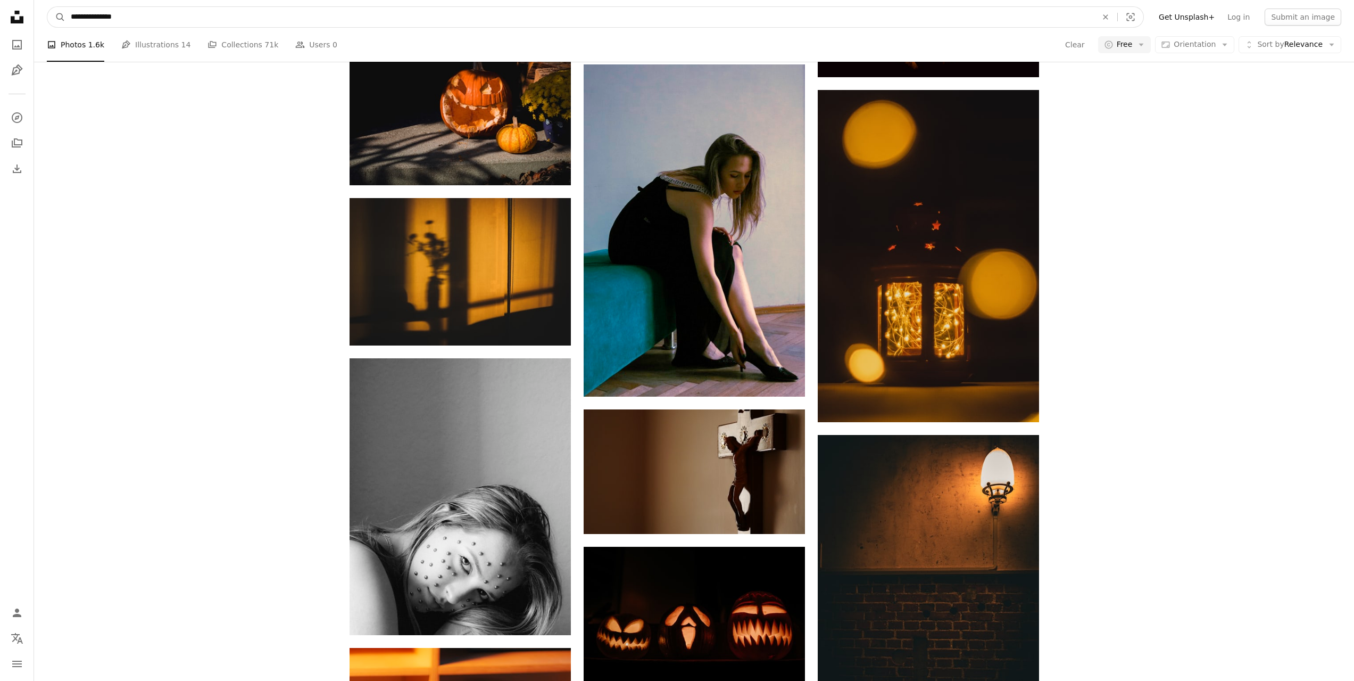
drag, startPoint x: 150, startPoint y: 16, endPoint x: 7, endPoint y: 22, distance: 142.7
type input "**********"
click button "A magnifying glass" at bounding box center [56, 17] width 18 height 20
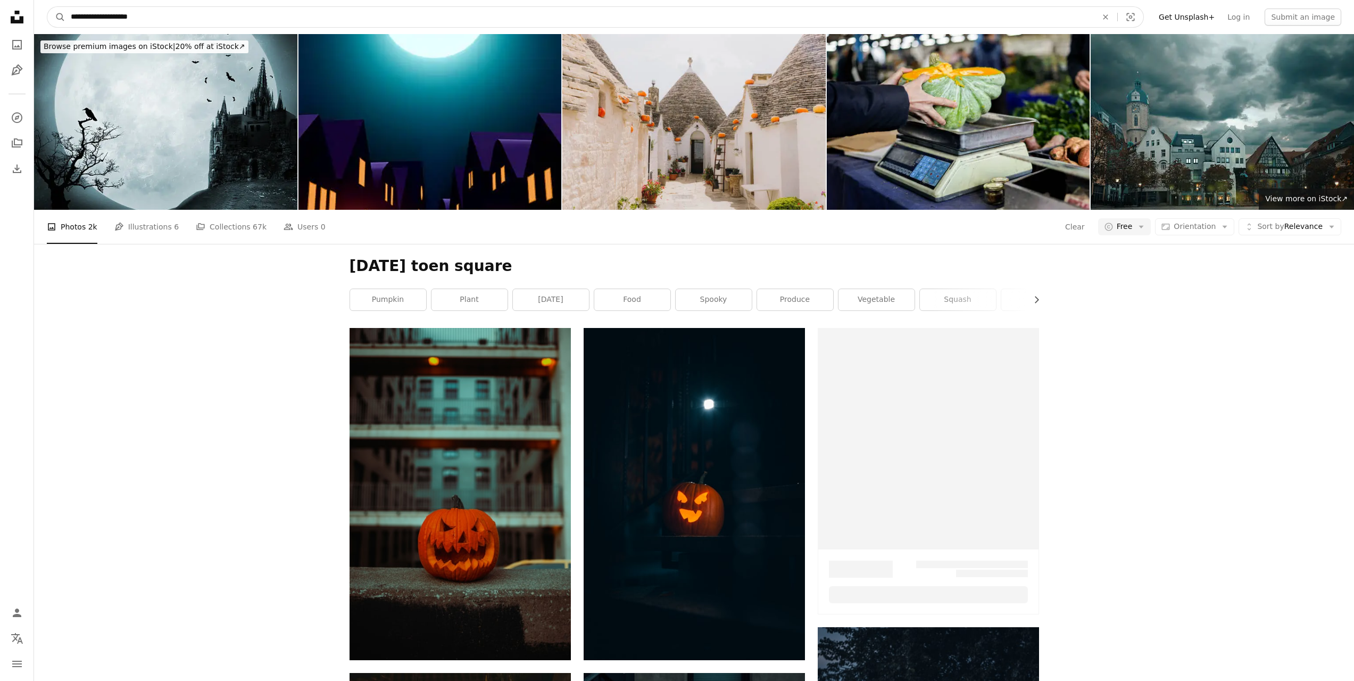
click at [121, 20] on input "**********" at bounding box center [579, 17] width 1029 height 20
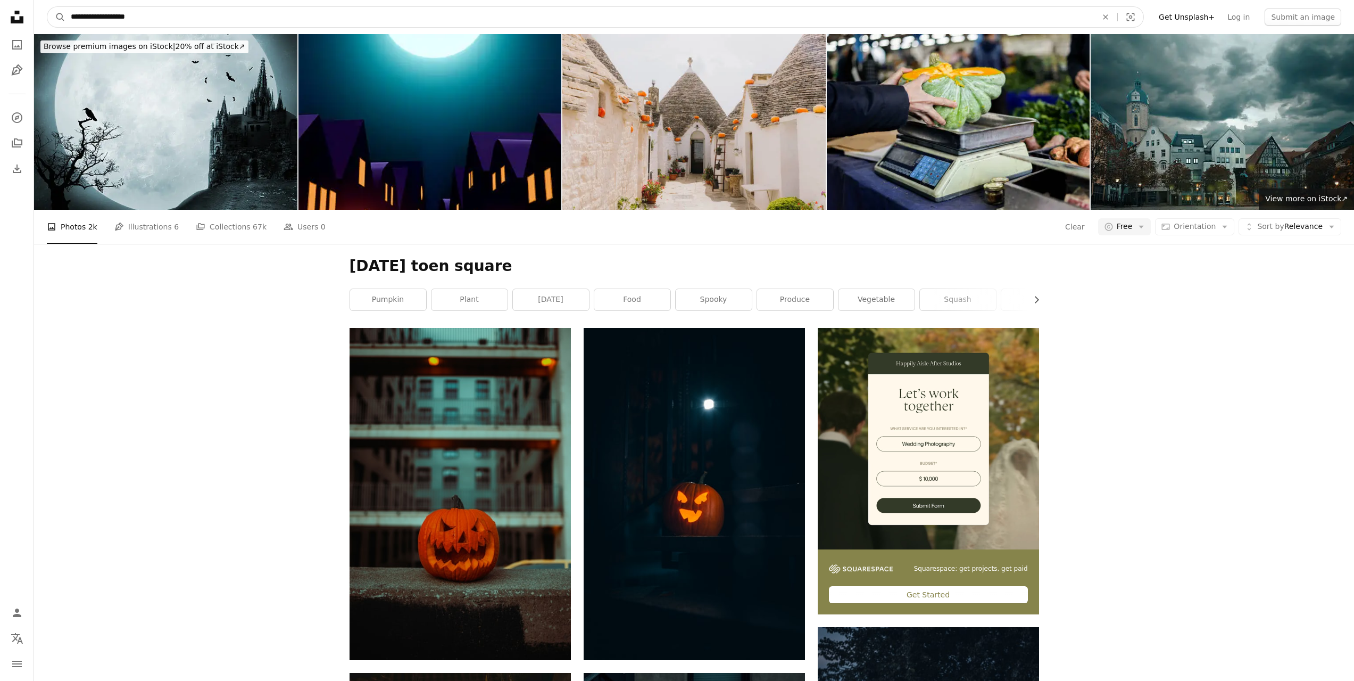
type input "**********"
click button "A magnifying glass" at bounding box center [56, 17] width 18 height 20
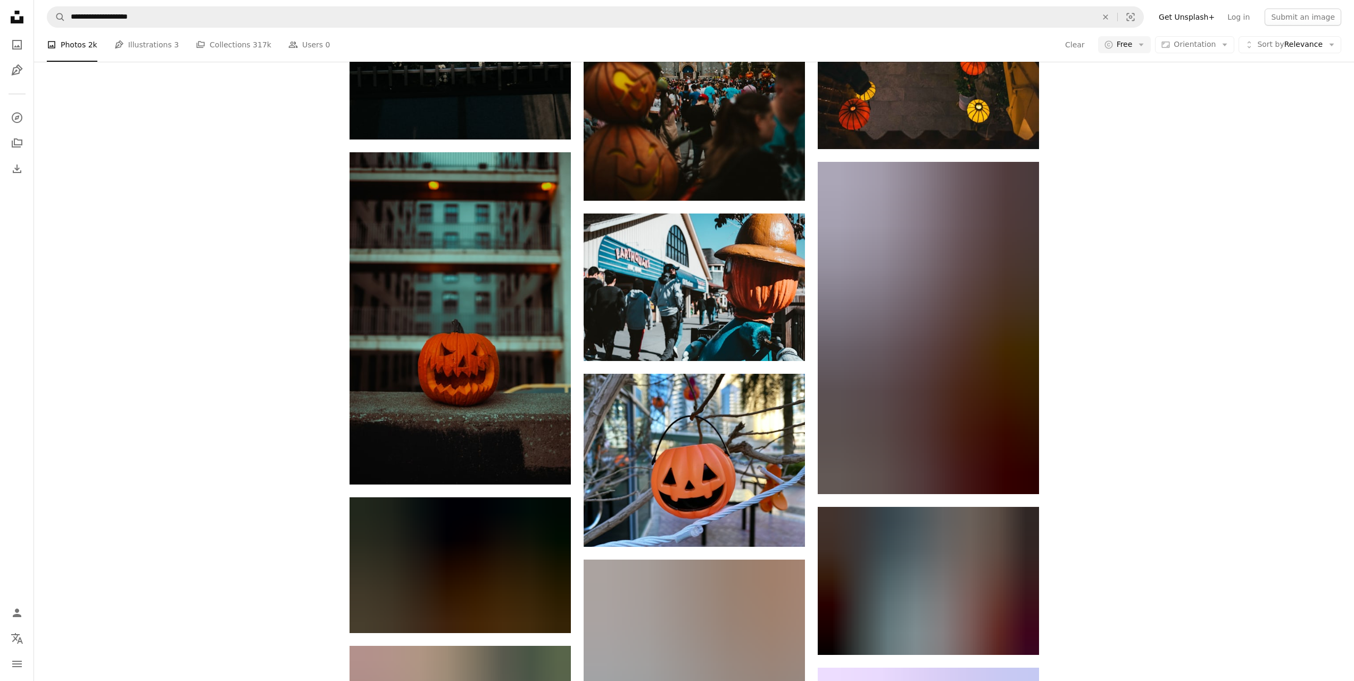
scroll to position [905, 0]
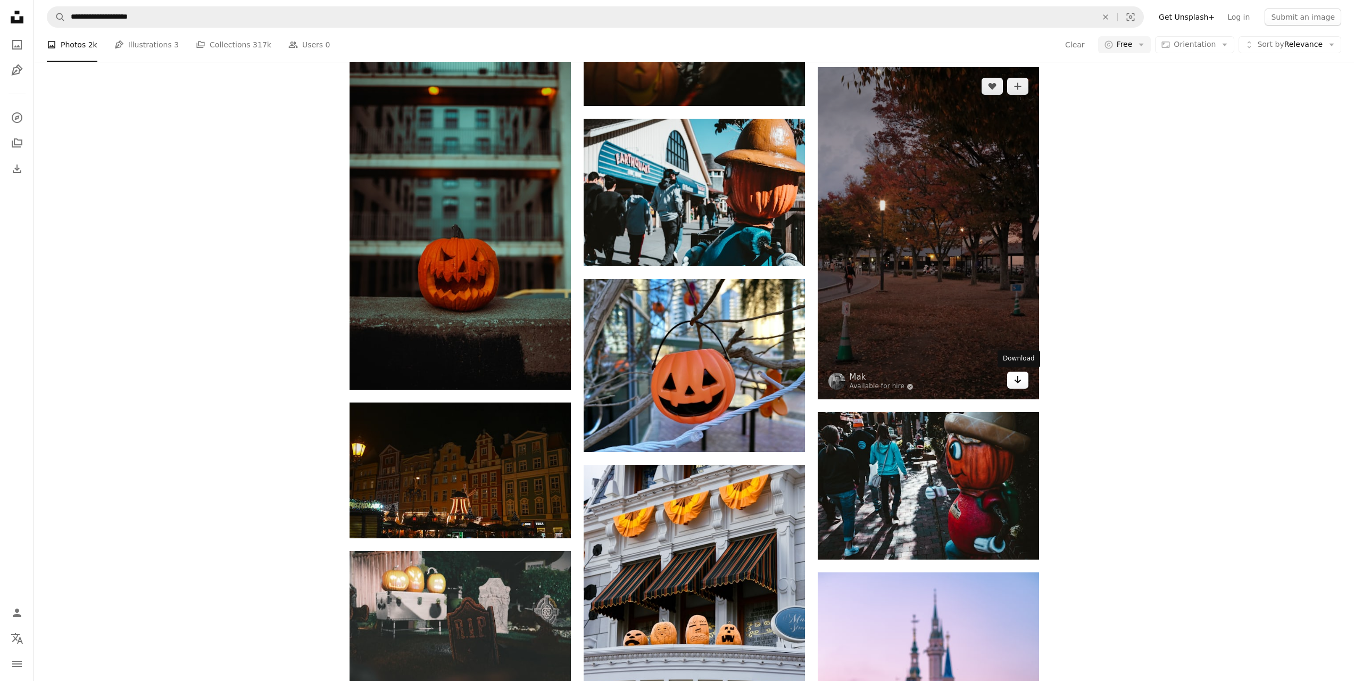
click at [1021, 380] on icon "Download" at bounding box center [1017, 379] width 7 height 7
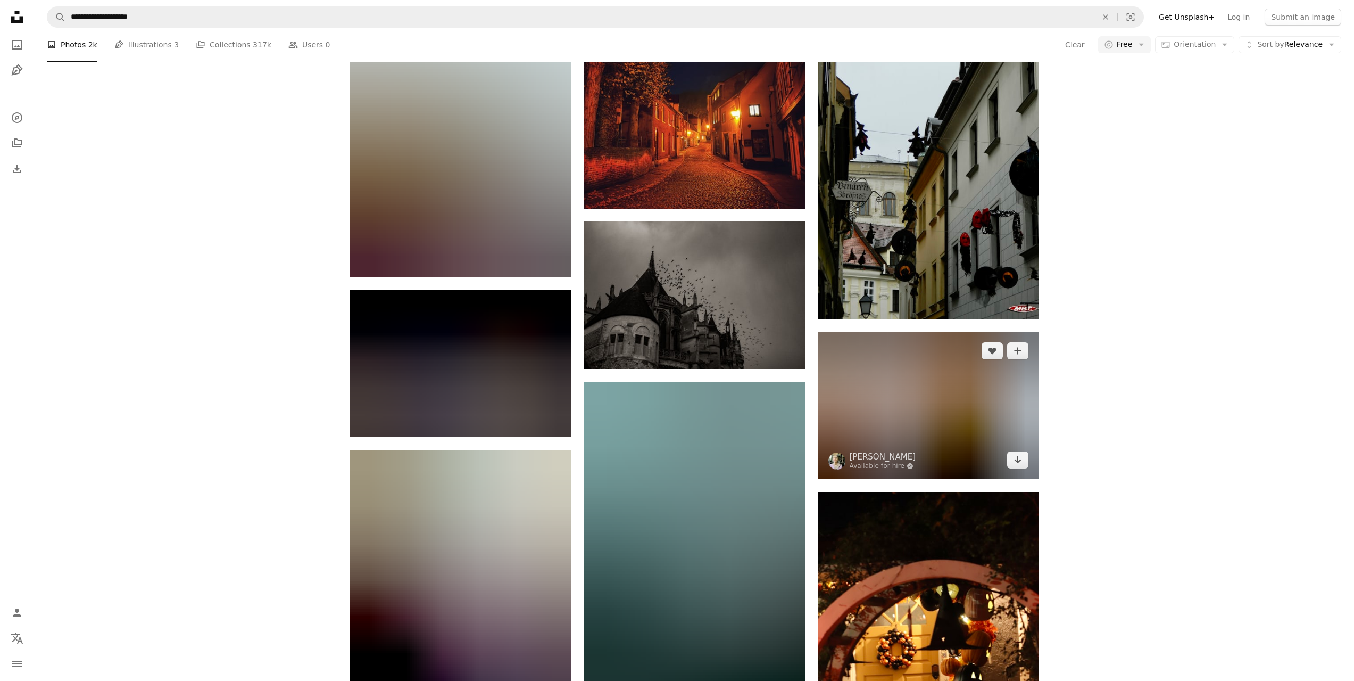
scroll to position [33096, 0]
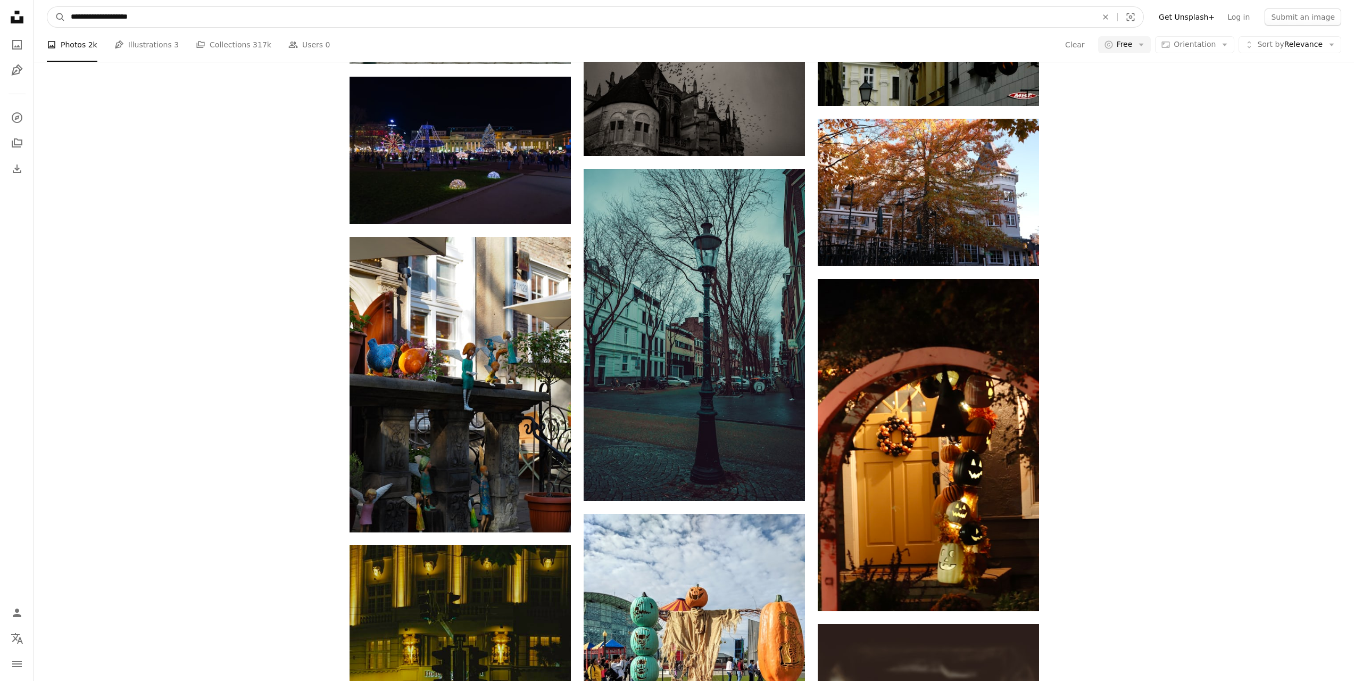
drag, startPoint x: 154, startPoint y: 19, endPoint x: 126, endPoint y: 21, distance: 28.9
click at [126, 21] on input "**********" at bounding box center [579, 17] width 1029 height 20
type input "**********"
click button "A magnifying glass" at bounding box center [56, 17] width 18 height 20
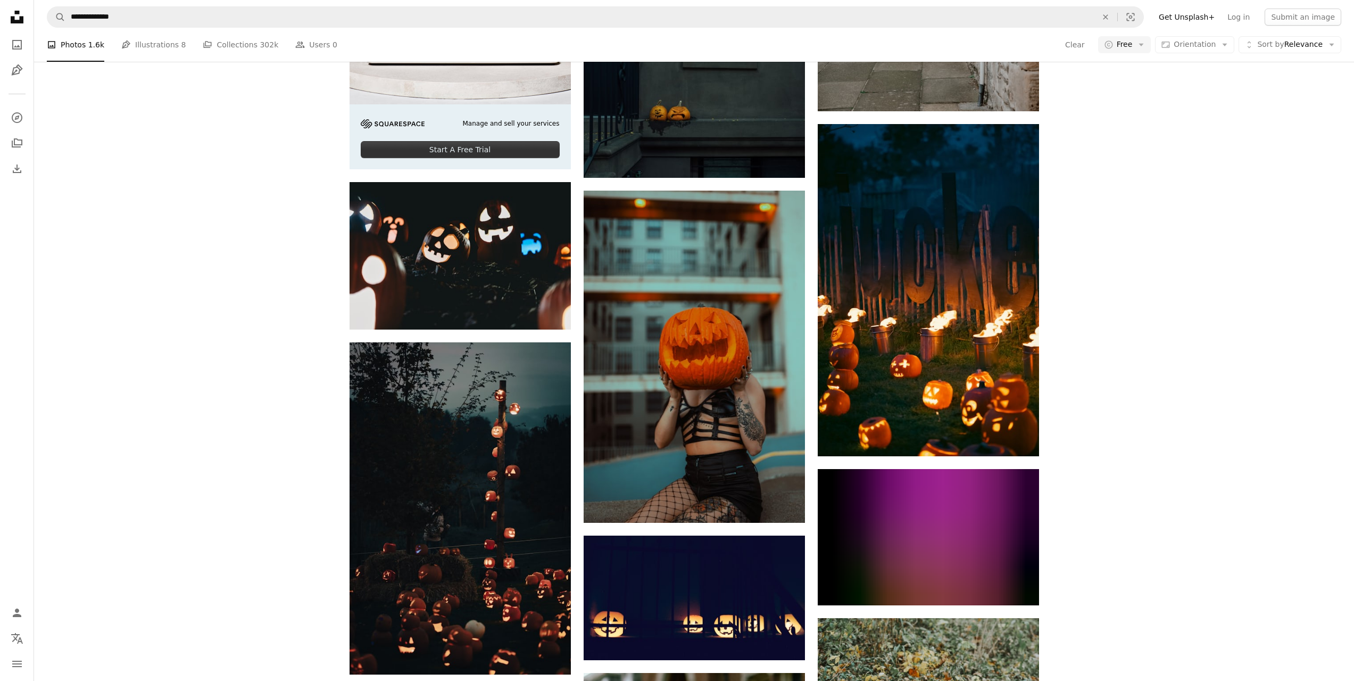
scroll to position [2714, 0]
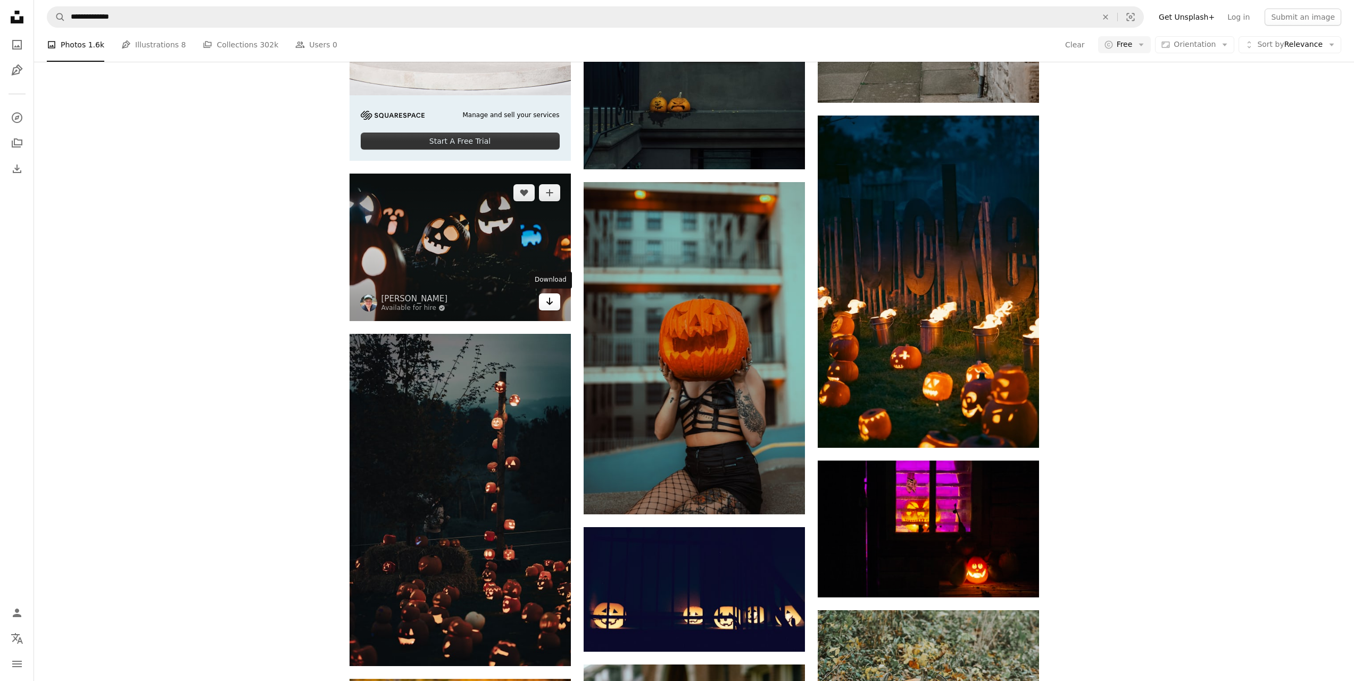
click at [544, 305] on link "Arrow pointing down" at bounding box center [549, 301] width 21 height 17
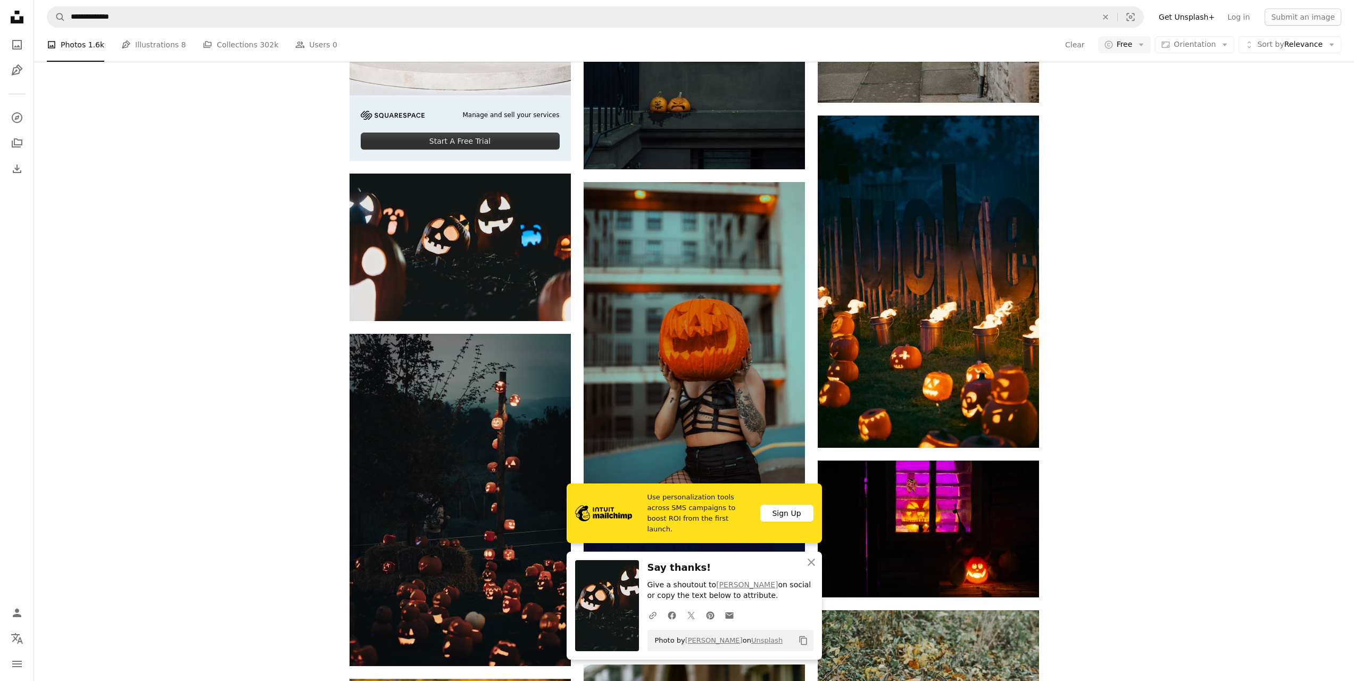
click at [245, 360] on div "A heart A plus sign [PERSON_NAME] Arrow pointing down A heart A plus sign [PERS…" at bounding box center [694, 342] width 1320 height 5456
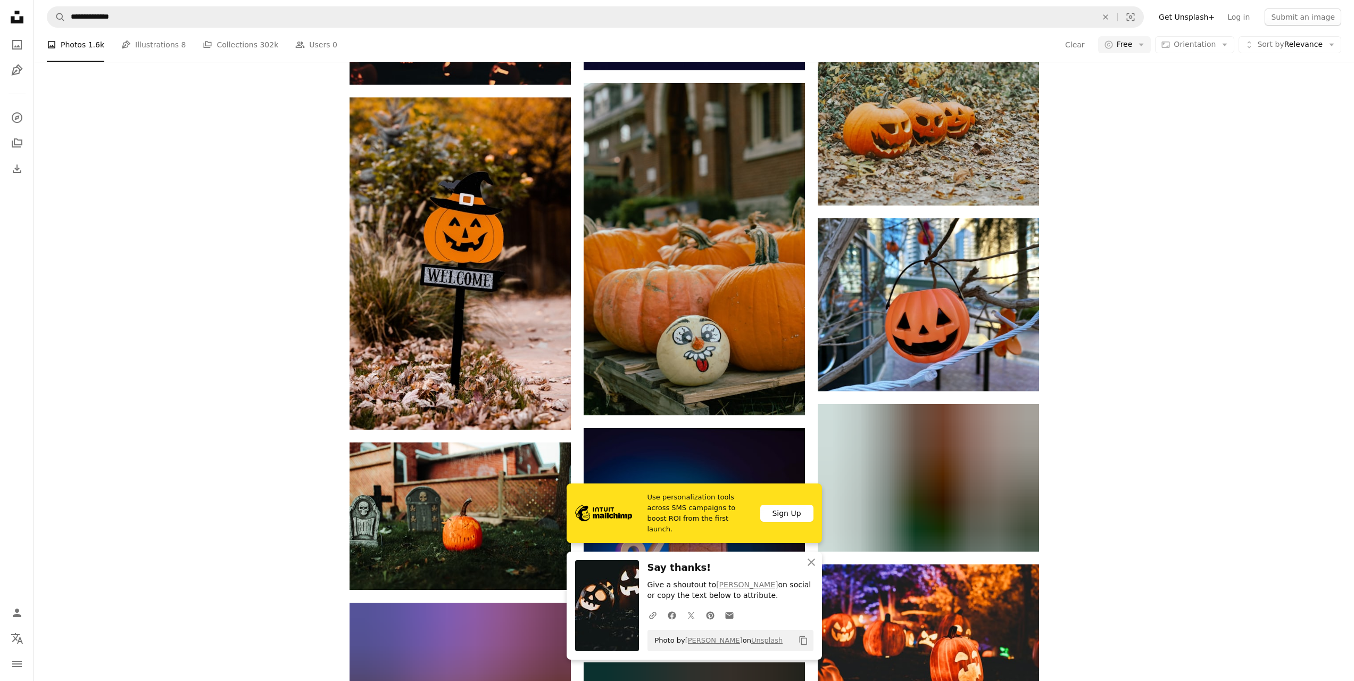
scroll to position [3246, 0]
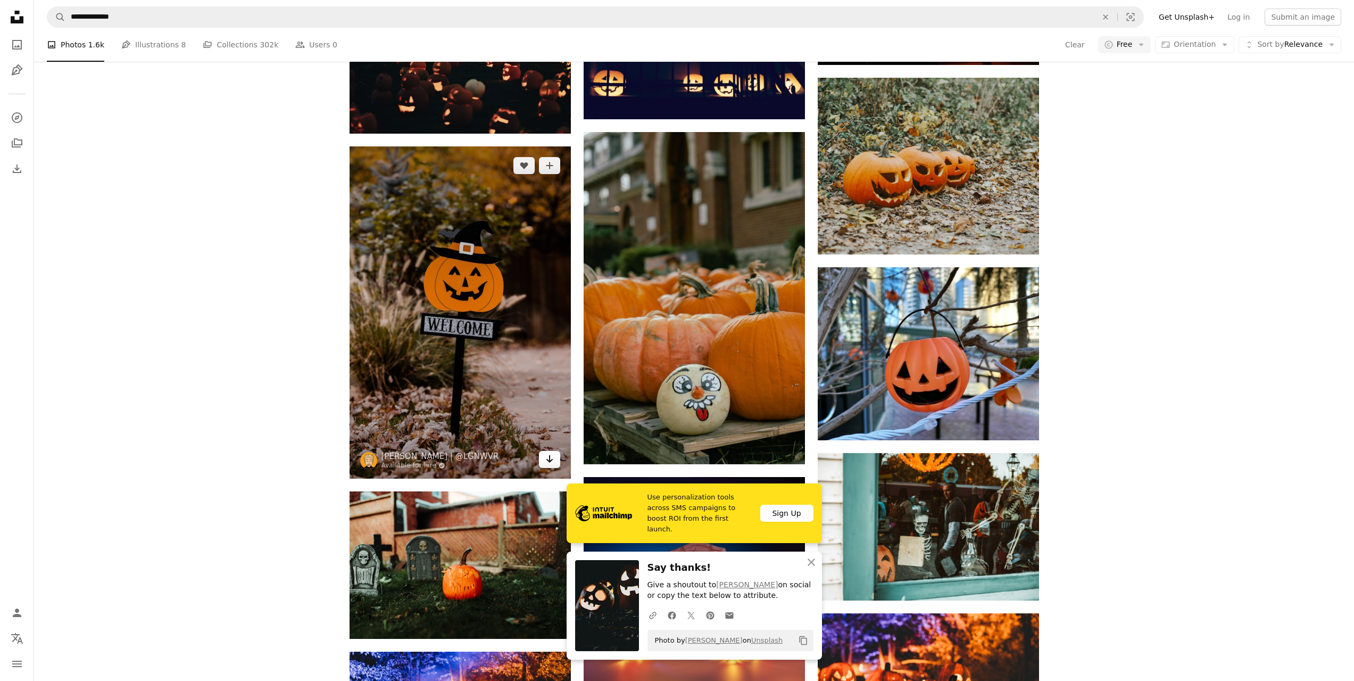
click at [551, 461] on icon "Arrow pointing down" at bounding box center [549, 458] width 9 height 13
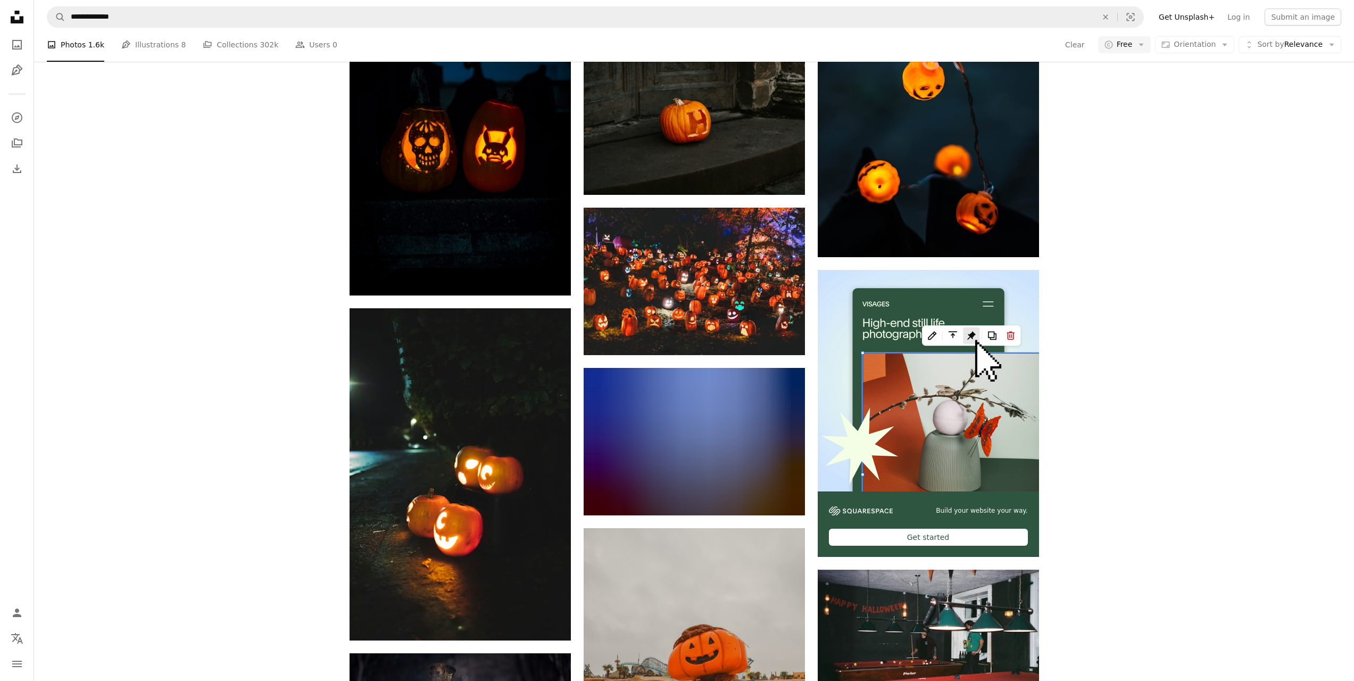
scroll to position [4097, 0]
